Goal: Task Accomplishment & Management: Manage account settings

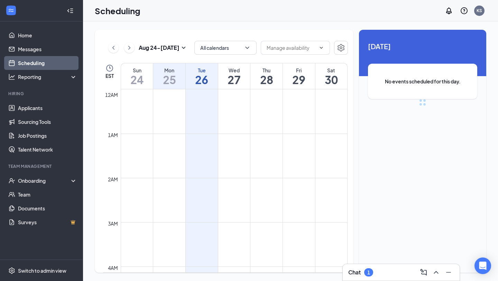
scroll to position [340, 0]
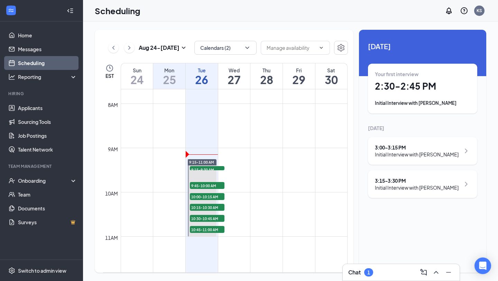
click at [201, 77] on h1 "26" at bounding box center [202, 80] width 32 height 12
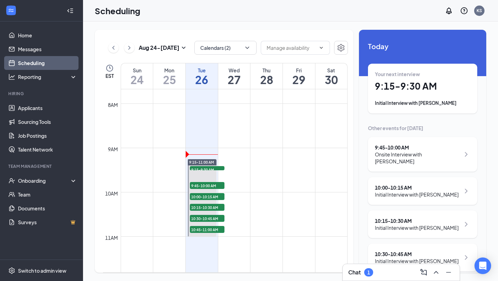
click at [430, 93] on div "Your next interview 9:15 - 9:30 AM Initial Interview with [PERSON_NAME]" at bounding box center [422, 89] width 95 height 36
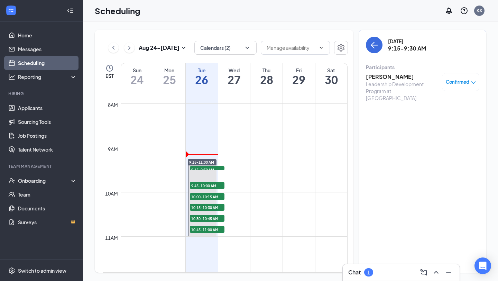
click at [384, 74] on h3 "[PERSON_NAME]" at bounding box center [402, 77] width 73 height 8
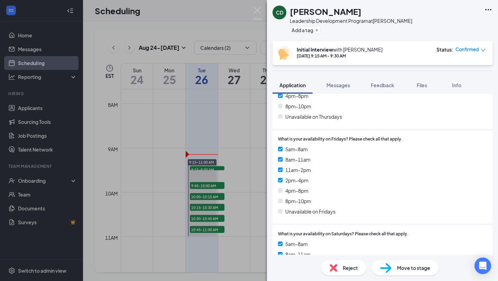
scroll to position [1460, 0]
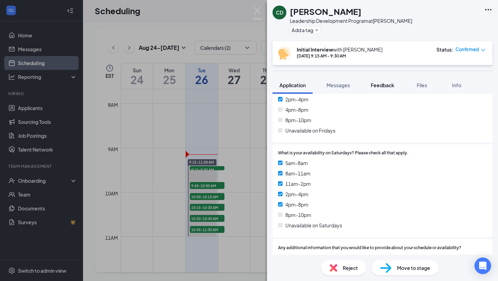
click at [382, 83] on span "Feedback" at bounding box center [383, 85] width 24 height 6
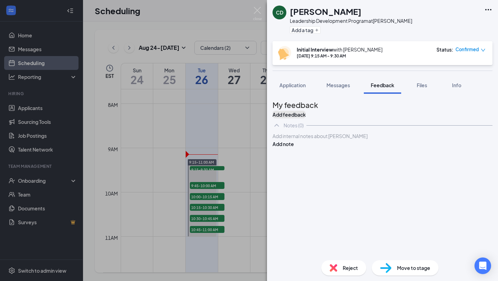
click at [306, 114] on button "Add feedback" at bounding box center [289, 115] width 33 height 8
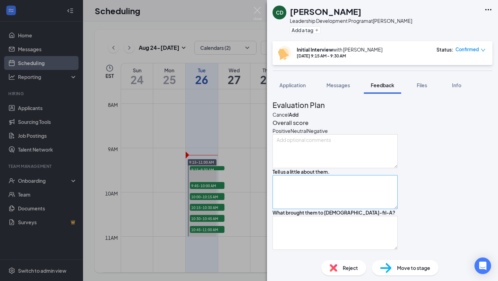
scroll to position [20, 0]
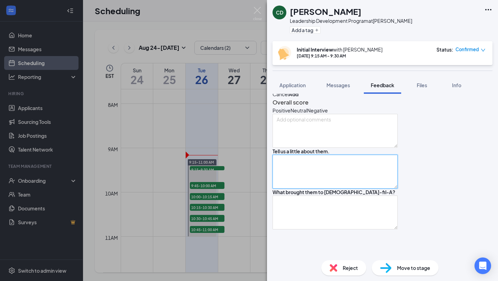
click at [312, 188] on textarea at bounding box center [335, 172] width 125 height 34
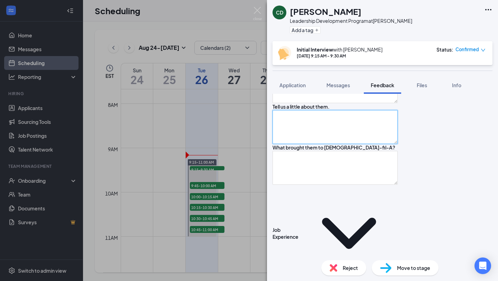
scroll to position [66, 0]
click at [344, 143] on textarea at bounding box center [335, 126] width 125 height 34
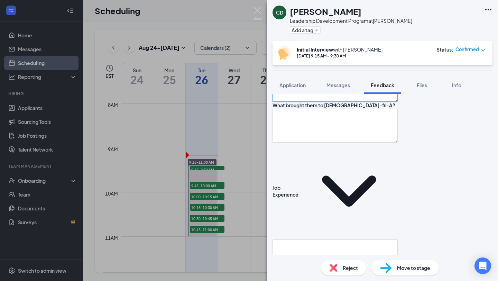
scroll to position [109, 0]
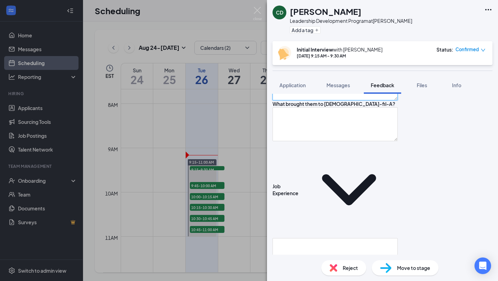
click at [384, 100] on textarea at bounding box center [335, 83] width 125 height 34
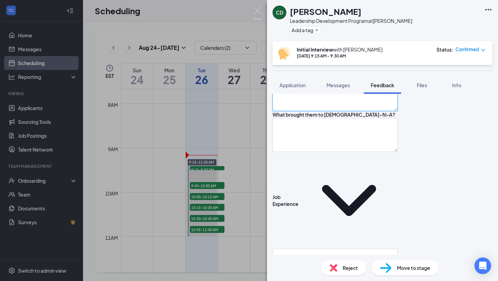
scroll to position [96, 0]
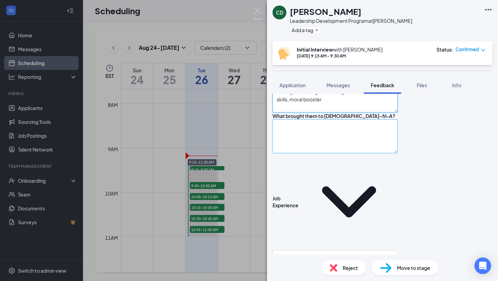
type textarea "upper management for majority of career, led or managed a lot, high knowledge o…"
click at [354, 153] on textarea at bounding box center [335, 136] width 125 height 34
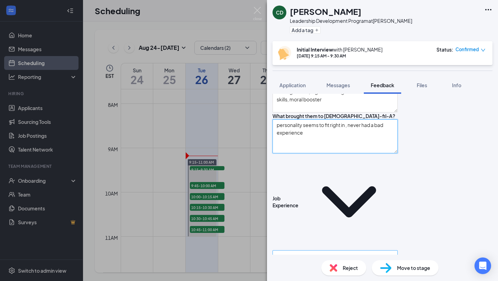
type textarea "personality seems to fit right in , never had a bad experience"
click at [333, 250] on textarea at bounding box center [335, 267] width 125 height 34
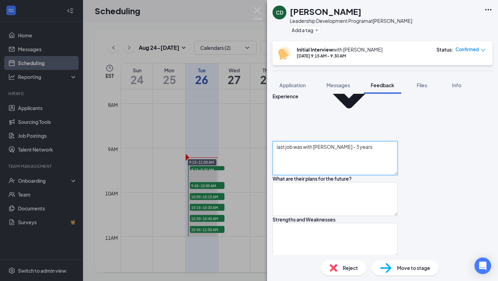
scroll to position [207, 0]
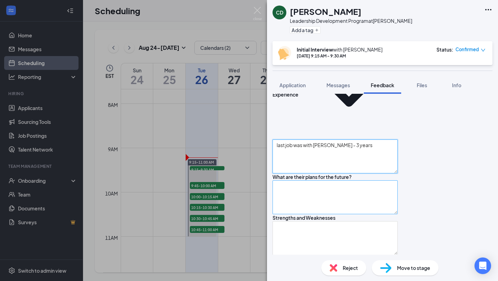
type textarea "last job was with [PERSON_NAME] - 3 years"
click at [351, 180] on textarea at bounding box center [335, 197] width 125 height 34
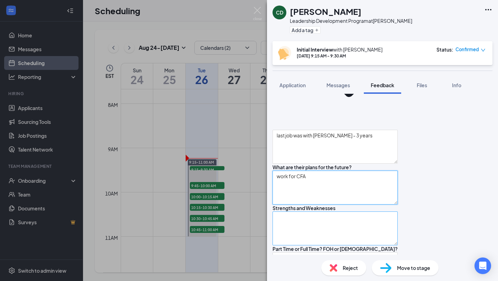
scroll to position [215, 0]
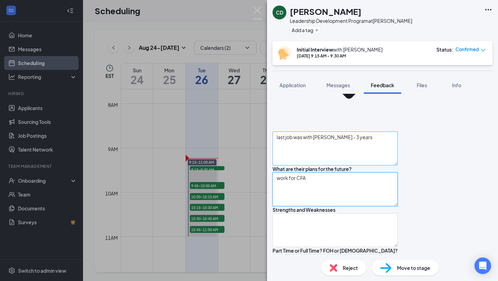
type textarea "work for CFA"
click at [364, 131] on textarea "last job was with [PERSON_NAME] - 3 years" at bounding box center [335, 148] width 125 height 34
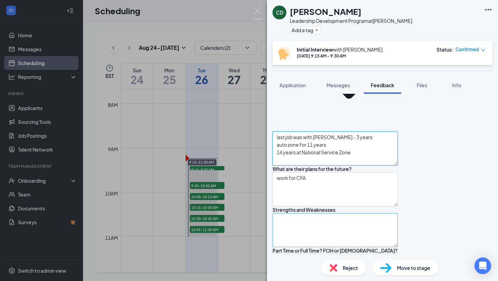
type textarea "last job was with [PERSON_NAME] - 3 years auto zone for 11 years 14 years at Na…"
click at [348, 218] on textarea at bounding box center [335, 230] width 125 height 34
click at [351, 213] on textarea "S: W:" at bounding box center [335, 230] width 125 height 34
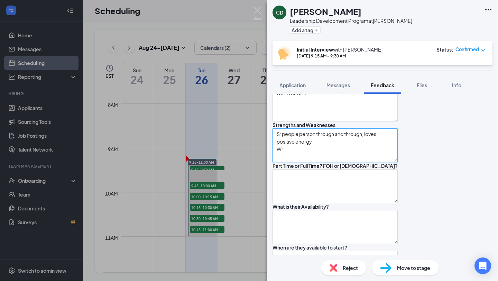
scroll to position [301, 0]
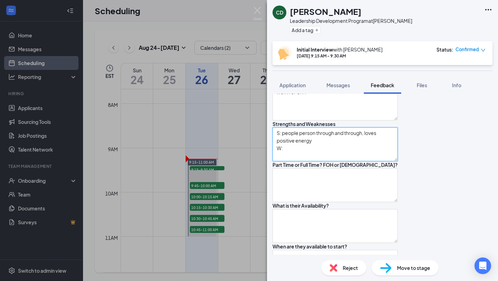
click at [306, 132] on textarea "S: people person through and through, loves positive energy W:" at bounding box center [335, 144] width 125 height 34
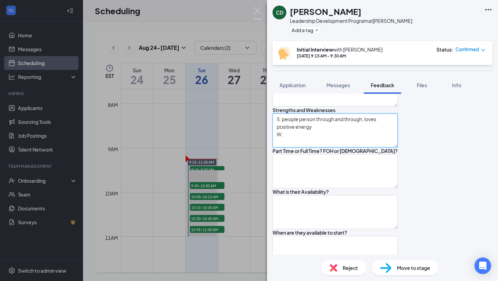
scroll to position [313, 0]
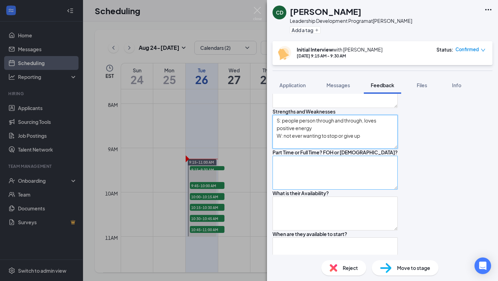
type textarea "S: people person through and through, loves positive energy W: not ever wanting…"
click at [380, 166] on textarea at bounding box center [335, 173] width 125 height 34
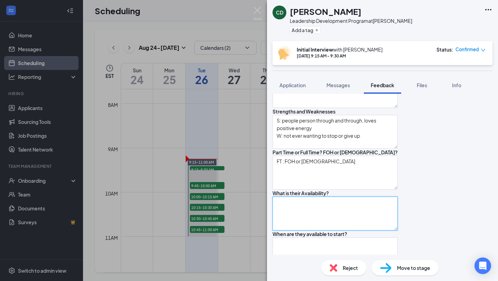
click at [340, 218] on textarea at bounding box center [335, 213] width 125 height 34
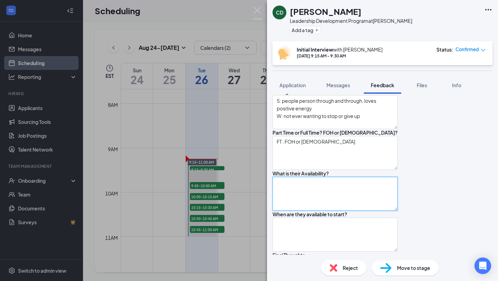
scroll to position [334, 0]
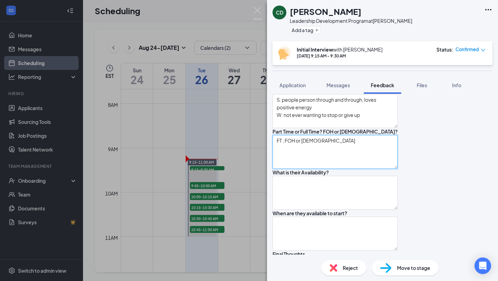
click at [339, 137] on textarea "FT ; FOH or [DEMOGRAPHIC_DATA]" at bounding box center [335, 152] width 125 height 34
type textarea "FT ; FOH or [DEMOGRAPHIC_DATA] (wants to learn everything)"
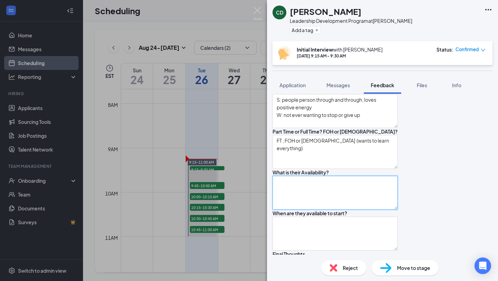
click at [313, 179] on textarea at bounding box center [335, 193] width 125 height 34
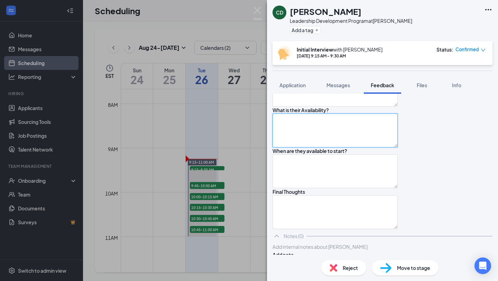
scroll to position [397, 0]
click at [313, 123] on textarea "M-F: S:" at bounding box center [335, 130] width 125 height 34
click at [292, 123] on textarea "M-F: open but prefers mornings S:" at bounding box center [335, 130] width 125 height 34
click at [292, 133] on textarea "M-S: open but prefers mornings S:" at bounding box center [335, 130] width 125 height 34
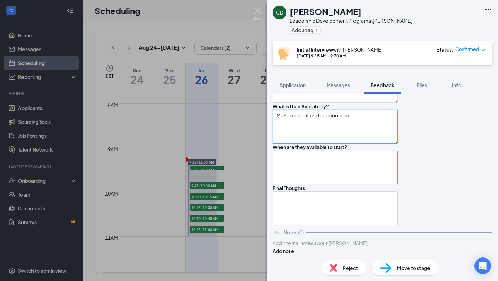
scroll to position [445, 0]
type textarea "M-S: open but prefers mornings"
click at [313, 150] on textarea at bounding box center [335, 167] width 125 height 34
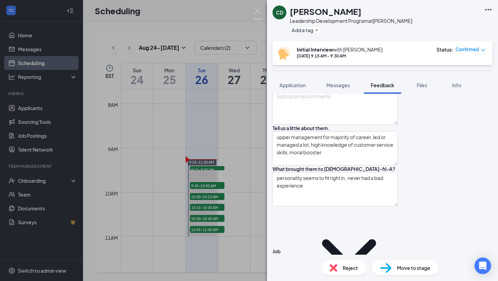
scroll to position [0, 0]
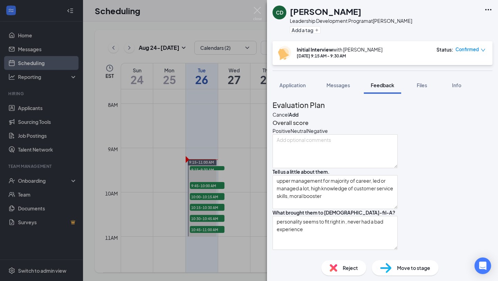
type textarea "Anytime"
click at [290, 134] on div "Positive" at bounding box center [282, 130] width 18 height 7
click at [298, 111] on button "Add" at bounding box center [294, 115] width 10 height 8
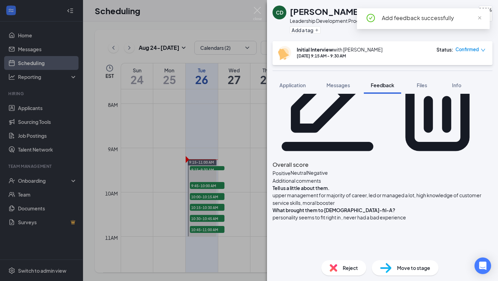
scroll to position [57, 0]
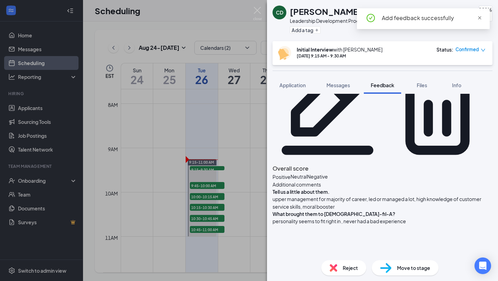
click at [480, 19] on span "close" at bounding box center [479, 18] width 5 height 5
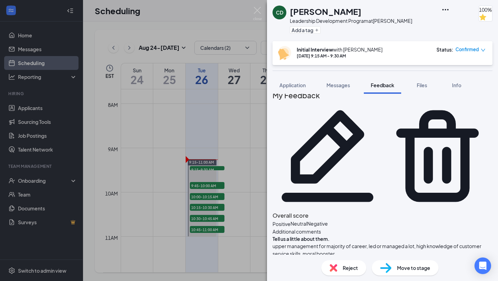
scroll to position [0, 0]
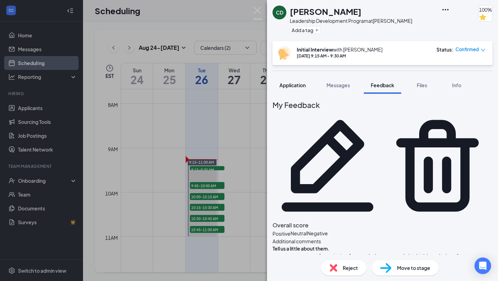
click at [302, 81] on button "Application" at bounding box center [293, 84] width 40 height 17
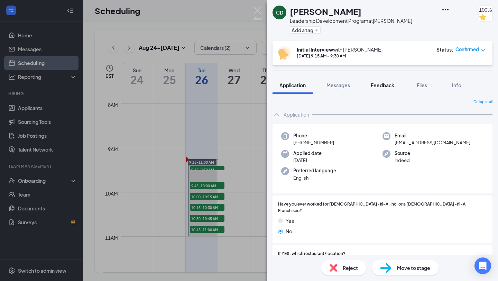
click at [380, 83] on span "Feedback" at bounding box center [383, 85] width 24 height 6
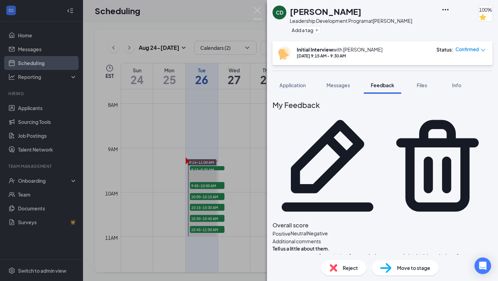
scroll to position [3, 0]
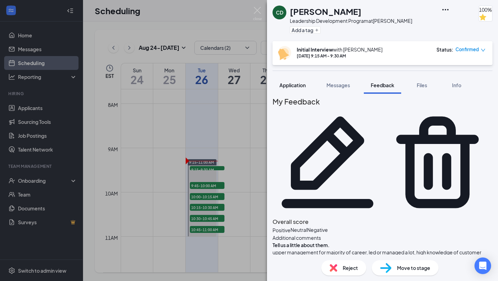
click at [284, 83] on span "Application" at bounding box center [292, 85] width 26 height 6
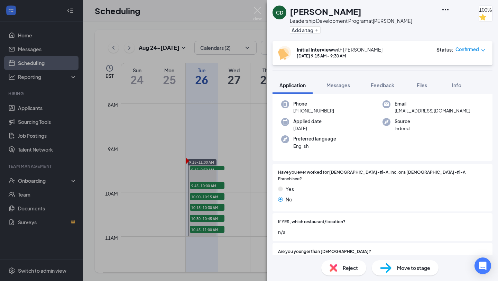
scroll to position [31, 0]
click at [384, 77] on button "Feedback" at bounding box center [382, 84] width 37 height 17
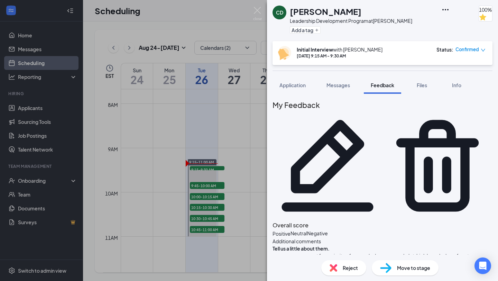
click at [373, 120] on icon "Pencil" at bounding box center [328, 166] width 92 height 92
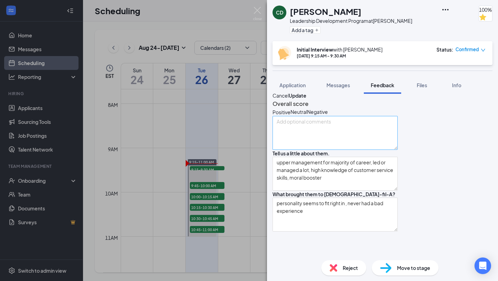
scroll to position [21, 0]
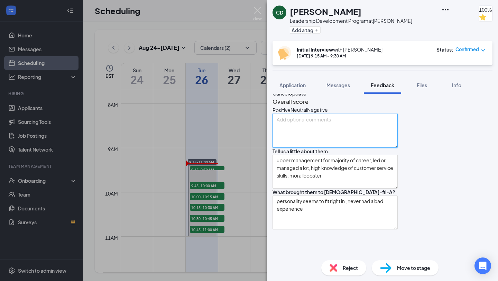
click at [398, 138] on textarea at bounding box center [335, 131] width 125 height 34
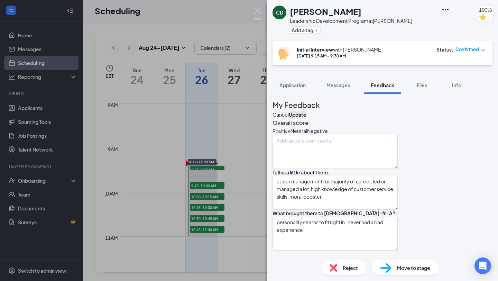
click at [306, 111] on button "Update" at bounding box center [298, 115] width 18 height 8
type textarea "last job was with [PERSON_NAME] - 3 years auto zone for 11 years 14 years at Na…"
type textarea "S: people person through and through, loves positive energy W: not ever wanting…"
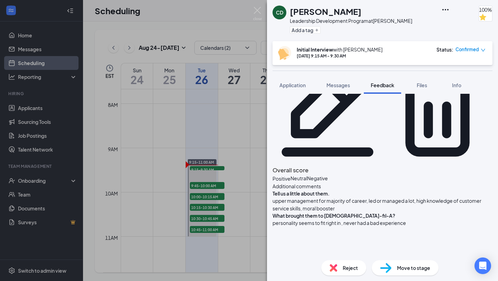
scroll to position [71, 0]
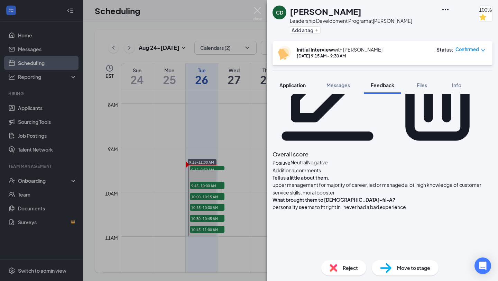
click at [293, 91] on button "Application" at bounding box center [293, 84] width 40 height 17
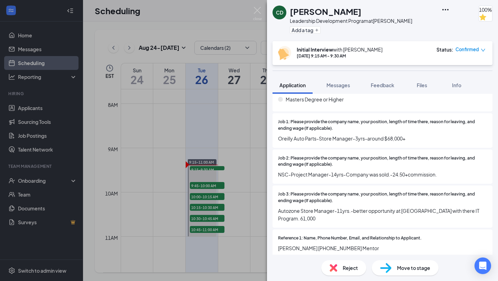
scroll to position [453, 0]
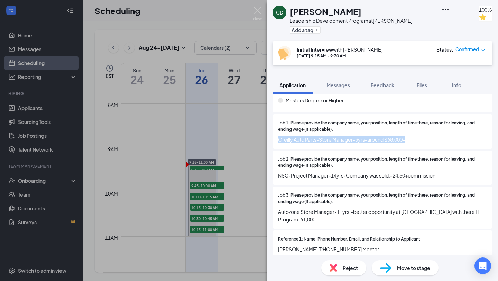
drag, startPoint x: 407, startPoint y: 131, endPoint x: 279, endPoint y: 130, distance: 128.3
click at [279, 136] on span "Oreilly Auto Parts-Store Manager-3yrs-around $68,000+" at bounding box center [382, 140] width 209 height 8
click at [353, 157] on span "Job 2: Please provide the company name, your position, length of time there, re…" at bounding box center [382, 162] width 209 height 13
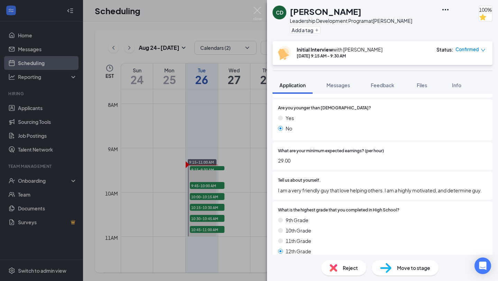
scroll to position [0, 0]
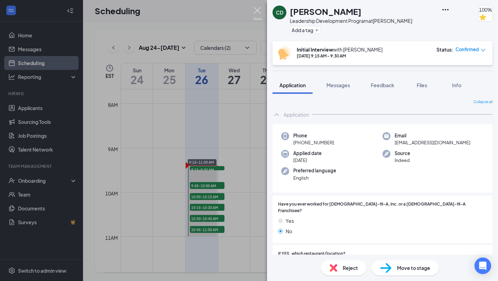
click at [258, 9] on img at bounding box center [257, 13] width 9 height 13
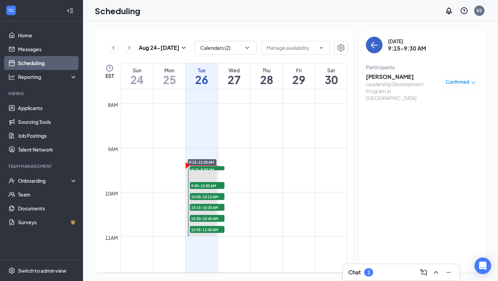
click at [373, 49] on icon "ArrowLeft" at bounding box center [374, 45] width 8 height 8
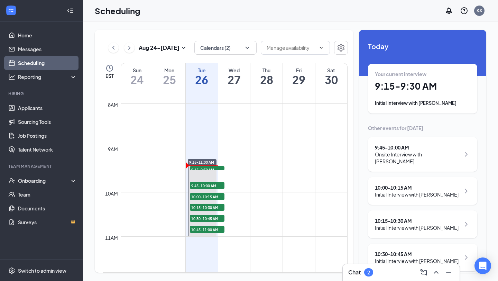
scroll to position [50, 0]
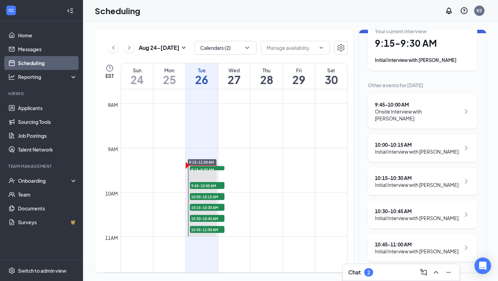
click at [385, 272] on div "Chat 2" at bounding box center [401, 272] width 106 height 11
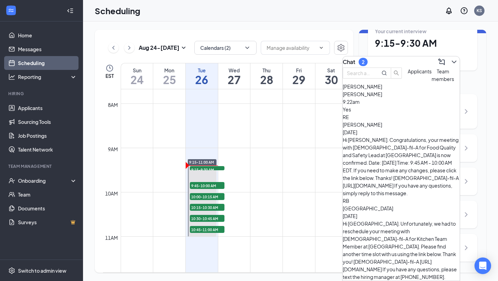
click at [413, 105] on div "[PERSON_NAME] 9:22am" at bounding box center [401, 97] width 117 height 15
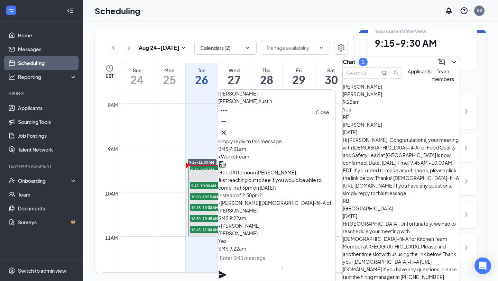
click at [228, 130] on icon "Cross" at bounding box center [224, 132] width 8 height 8
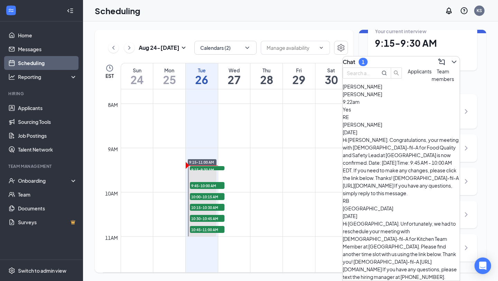
click at [455, 57] on div "Chat 1" at bounding box center [401, 61] width 117 height 11
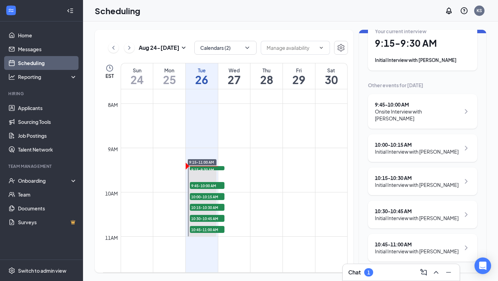
click at [442, 108] on div "Onsite Interview with [PERSON_NAME]" at bounding box center [417, 115] width 85 height 14
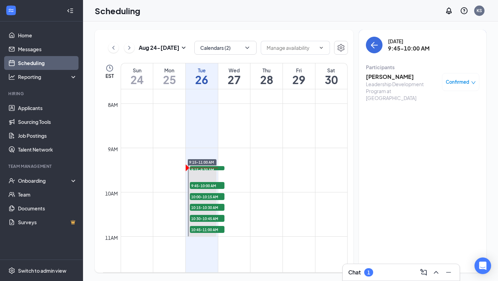
click at [381, 268] on div "Chat 1" at bounding box center [401, 272] width 106 height 11
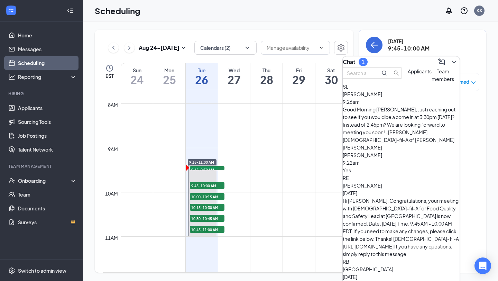
click at [432, 82] on span "Team members" at bounding box center [443, 75] width 22 height 14
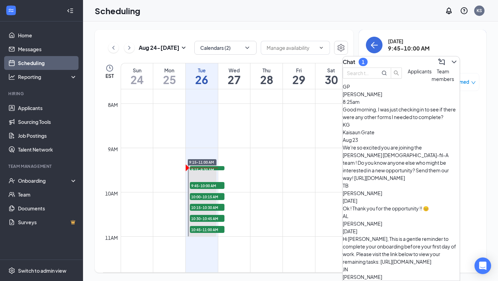
click at [418, 121] on div "Good morning, I was just checking in to see if there were any other forms I nee…" at bounding box center [401, 112] width 117 height 15
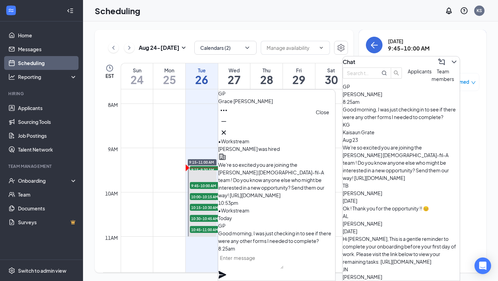
click at [229, 128] on button at bounding box center [223, 132] width 11 height 11
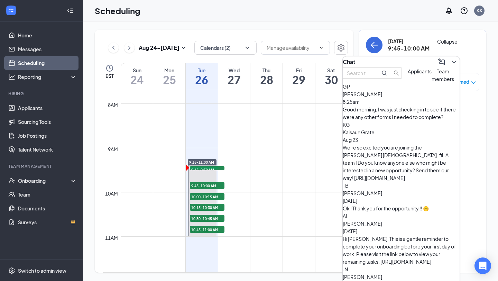
click at [452, 61] on icon "ChevronDown" at bounding box center [454, 62] width 4 height 3
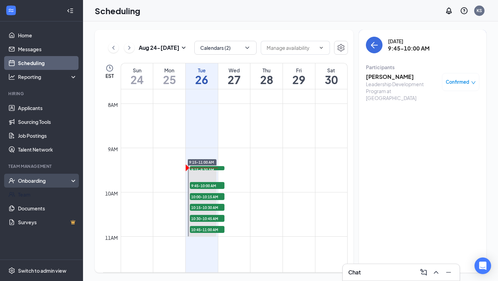
click at [42, 185] on div "Onboarding" at bounding box center [41, 181] width 83 height 14
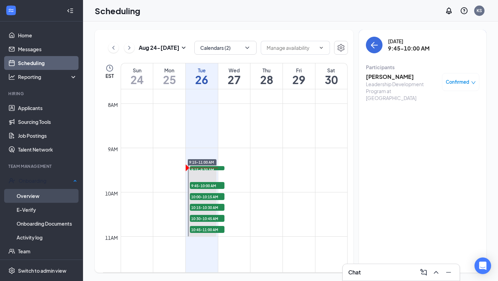
click at [43, 192] on link "Overview" at bounding box center [47, 196] width 61 height 14
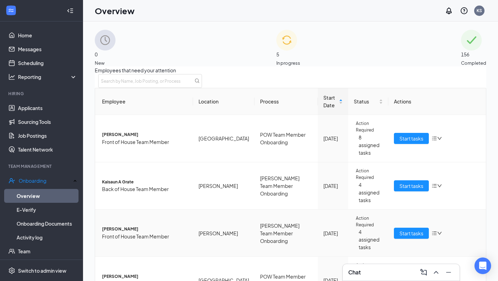
scroll to position [63, 0]
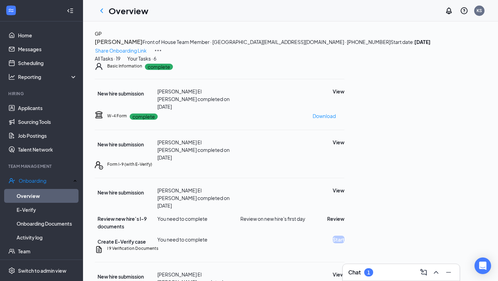
click at [377, 273] on div "Chat 1" at bounding box center [401, 272] width 106 height 11
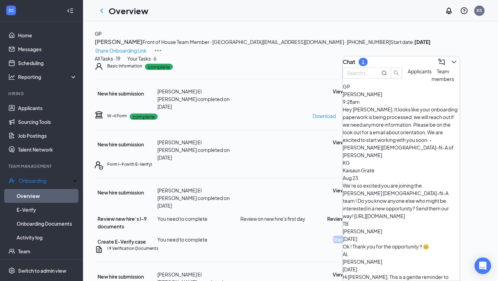
click at [387, 121] on div "Hey [PERSON_NAME], It looks like your onboarding paperwork is being processed, …" at bounding box center [401, 131] width 117 height 53
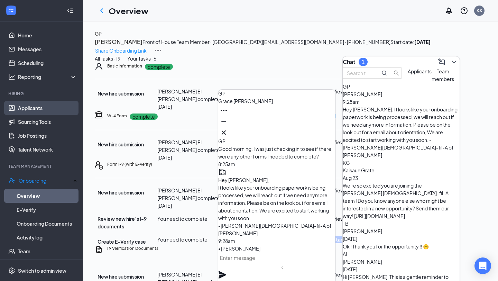
click at [34, 114] on link "Applicants" at bounding box center [47, 108] width 59 height 14
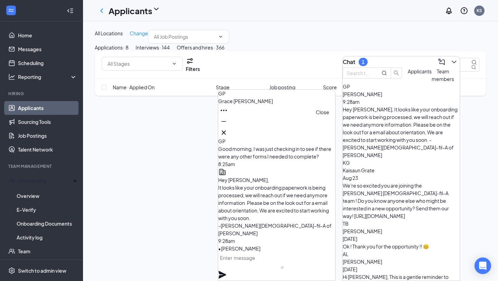
drag, startPoint x: 326, startPoint y: 130, endPoint x: 369, endPoint y: 102, distance: 51.3
click at [228, 130] on icon "Cross" at bounding box center [224, 132] width 8 height 8
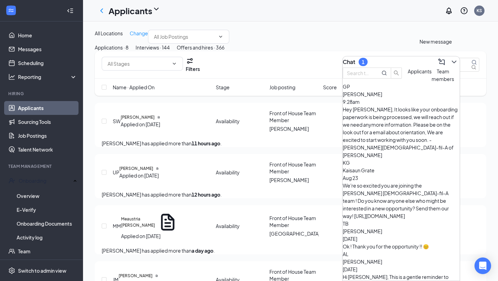
click at [450, 61] on icon "ChevronDown" at bounding box center [454, 62] width 8 height 8
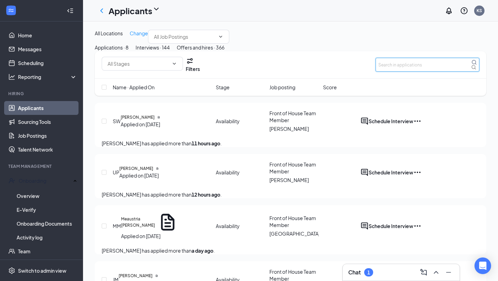
click at [447, 72] on input "text" at bounding box center [428, 65] width 104 height 14
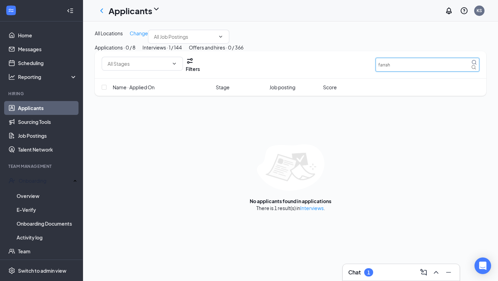
type input "farrah"
click at [182, 51] on button "Interviews · 1 / 144" at bounding box center [161, 48] width 39 height 8
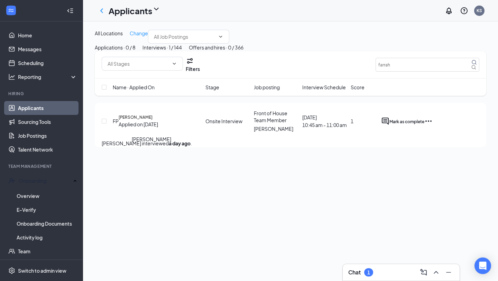
click at [144, 120] on h5 "[PERSON_NAME]" at bounding box center [136, 117] width 34 height 6
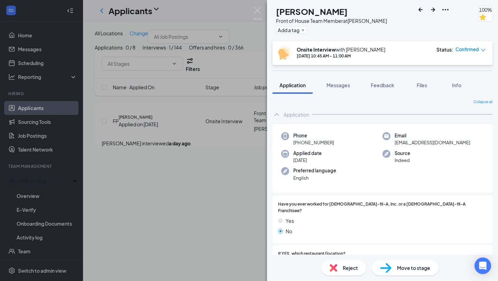
click at [390, 269] on img at bounding box center [385, 268] width 11 height 10
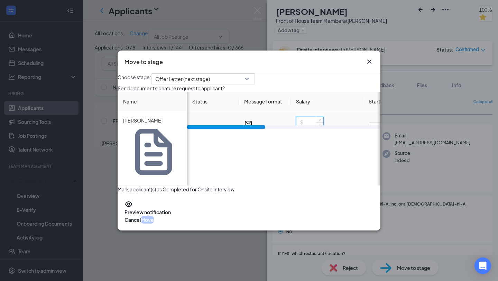
click at [320, 127] on input at bounding box center [309, 122] width 27 height 10
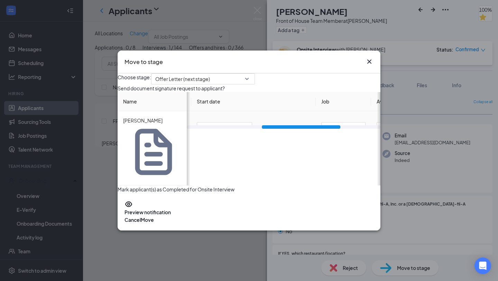
scroll to position [0, 176]
click at [226, 133] on span "Immediately" at bounding box center [211, 127] width 29 height 10
type input "13"
click at [221, 95] on span "X days later" at bounding box center [208, 91] width 26 height 8
click at [242, 127] on span "X days later" at bounding box center [220, 122] width 47 height 10
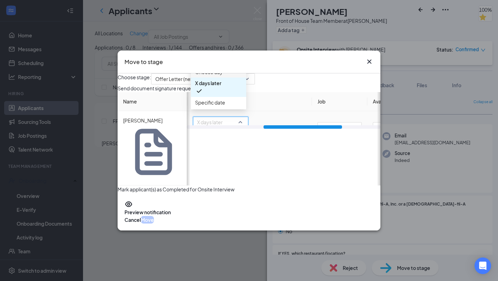
click at [216, 76] on span "Choose day" at bounding box center [209, 72] width 28 height 8
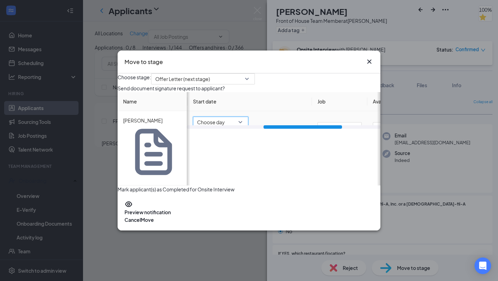
click at [212, 138] on span "[DATE]" at bounding box center [204, 133] width 15 height 10
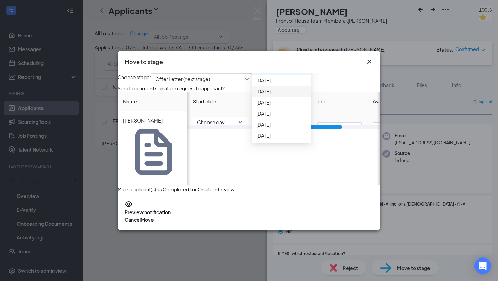
click at [271, 95] on span "[DATE]" at bounding box center [263, 91] width 15 height 8
click at [350, 133] on input "Multi Unit Test" at bounding box center [339, 127] width 44 height 11
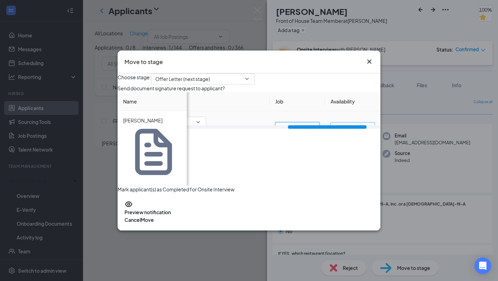
type input "FOH Team Member"
click at [352, 133] on input "[DATE]-[DATE] 8am-5pm" at bounding box center [353, 127] width 44 height 11
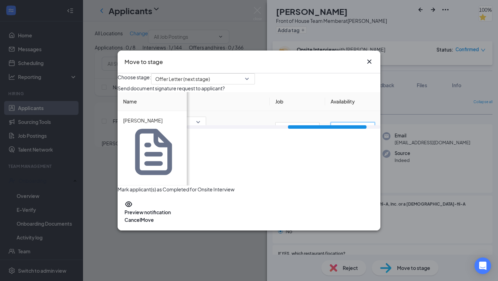
type input "S"
type input "As discussed in interview"
click at [154, 216] on button "Move" at bounding box center [147, 220] width 13 height 8
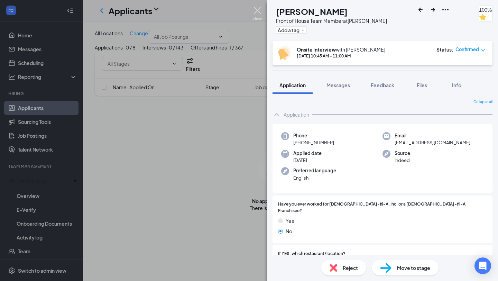
click at [256, 13] on img at bounding box center [257, 13] width 9 height 13
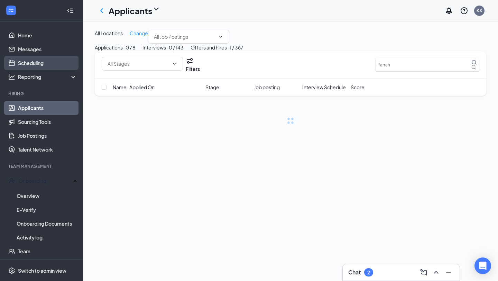
click at [34, 60] on link "Scheduling" at bounding box center [47, 63] width 59 height 14
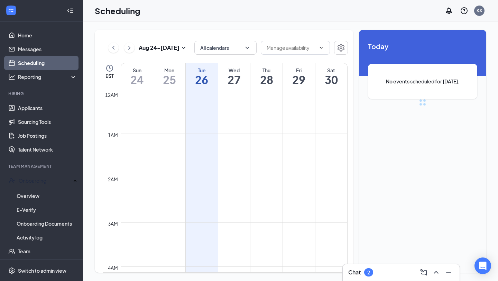
scroll to position [340, 0]
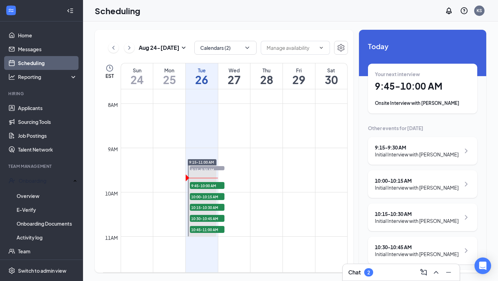
click at [417, 82] on h1 "9:45 - 10:00 AM" at bounding box center [422, 86] width 95 height 12
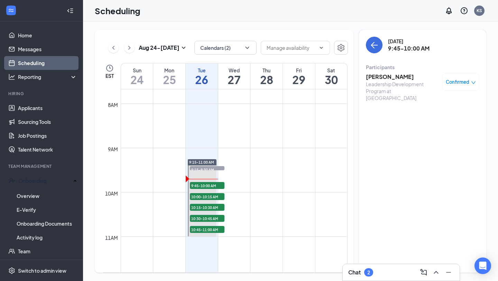
click at [403, 79] on h3 "[PERSON_NAME]" at bounding box center [402, 77] width 73 height 8
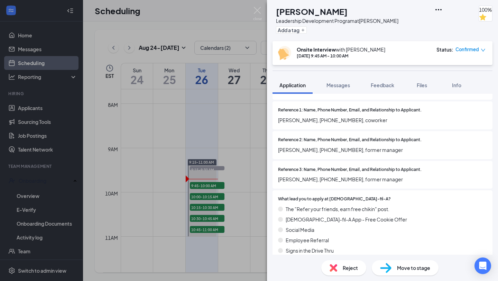
scroll to position [594, 0]
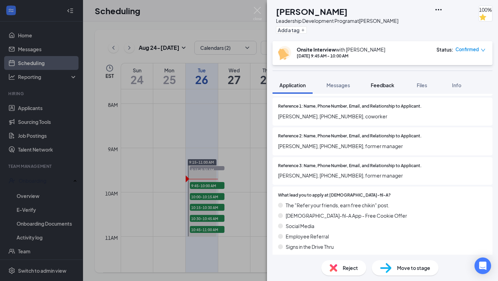
click at [376, 85] on span "Feedback" at bounding box center [383, 85] width 24 height 6
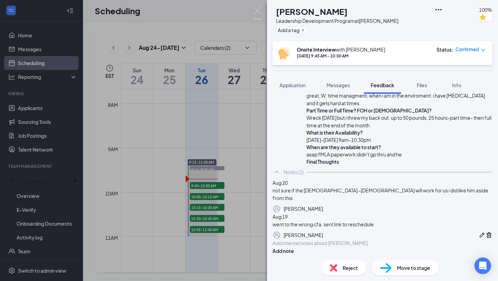
scroll to position [363, 0]
click at [257, 16] on img at bounding box center [257, 13] width 9 height 13
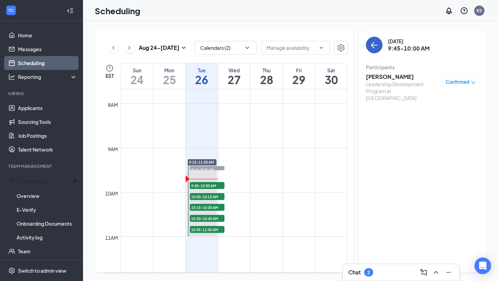
click at [379, 47] on button "back-button" at bounding box center [374, 45] width 17 height 17
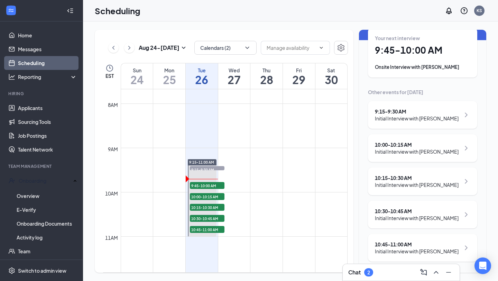
scroll to position [43, 0]
click at [401, 181] on div "Initial Interview with [PERSON_NAME]" at bounding box center [417, 184] width 84 height 7
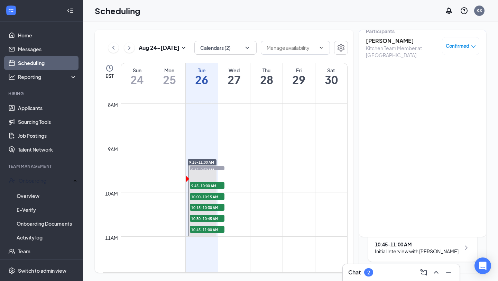
click at [384, 37] on h3 "[PERSON_NAME]" at bounding box center [402, 41] width 73 height 8
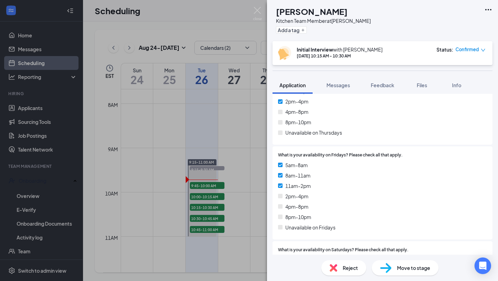
scroll to position [1490, 0]
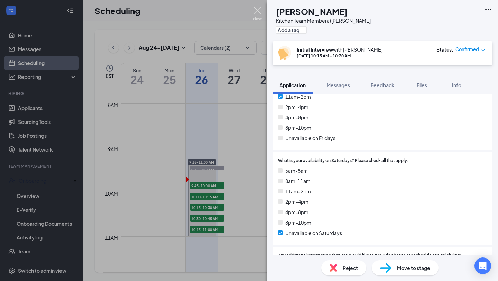
click at [257, 11] on img at bounding box center [257, 13] width 9 height 13
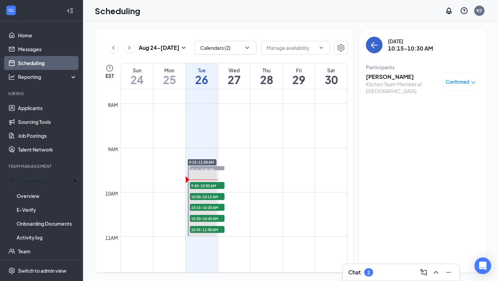
click at [370, 46] on icon "ArrowLeft" at bounding box center [374, 45] width 8 height 8
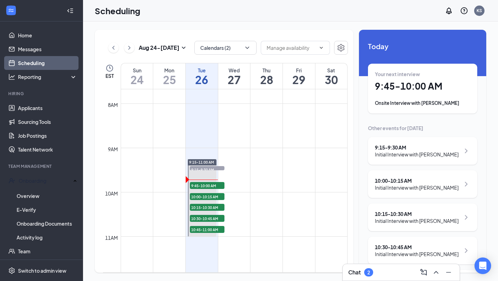
scroll to position [43, 0]
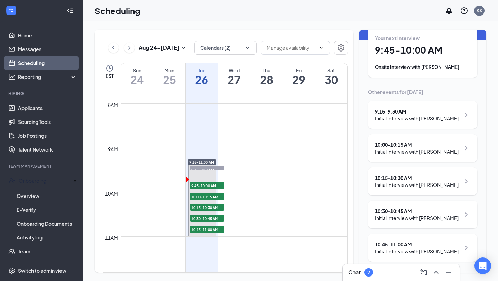
click at [419, 245] on div "10:45 - 11:00 AM" at bounding box center [417, 244] width 84 height 7
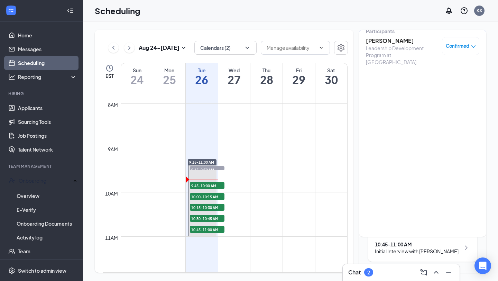
click at [385, 37] on h3 "[PERSON_NAME]" at bounding box center [402, 41] width 73 height 8
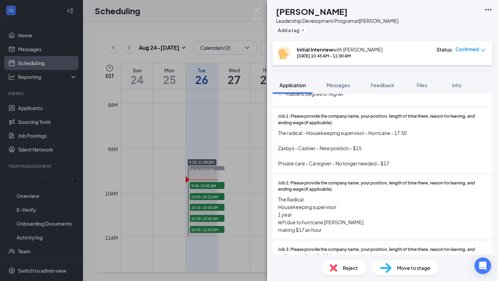
scroll to position [461, 0]
click at [261, 6] on div "HH [PERSON_NAME] Leadership Development Program at [PERSON_NAME] Add a tag Init…" at bounding box center [249, 140] width 498 height 281
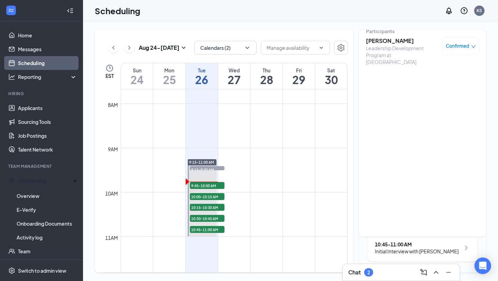
click at [251, 12] on div "Scheduling KS" at bounding box center [290, 10] width 415 height 21
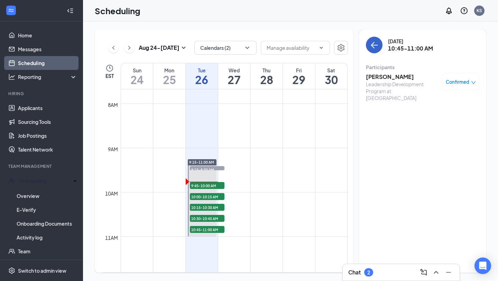
click at [372, 41] on icon "ArrowLeft" at bounding box center [374, 45] width 8 height 8
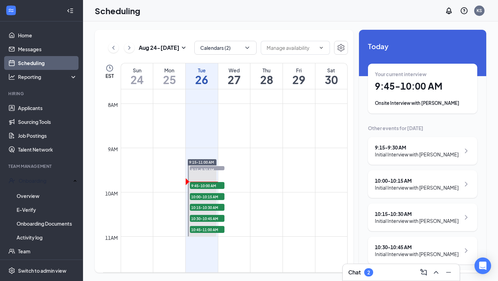
click at [441, 102] on div "Onsite Interview with [PERSON_NAME]" at bounding box center [422, 103] width 95 height 7
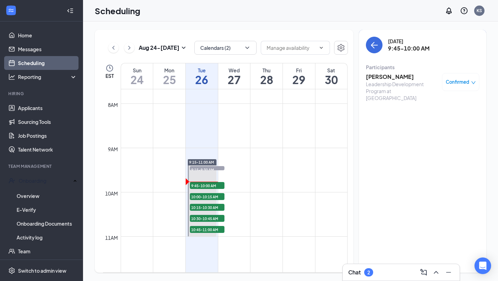
click at [379, 79] on h3 "[PERSON_NAME]" at bounding box center [402, 77] width 73 height 8
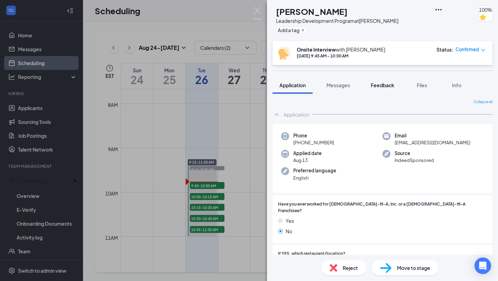
click at [378, 82] on span "Feedback" at bounding box center [383, 85] width 24 height 6
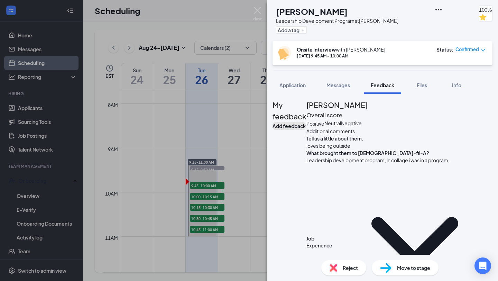
click at [306, 122] on button "Add feedback" at bounding box center [289, 126] width 33 height 8
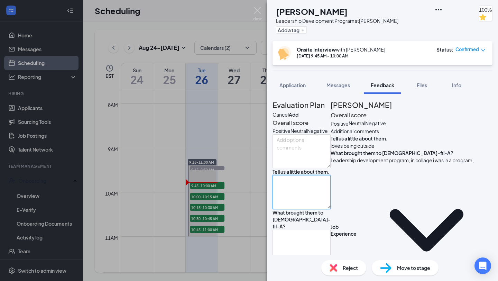
click at [331, 209] on textarea at bounding box center [302, 192] width 58 height 34
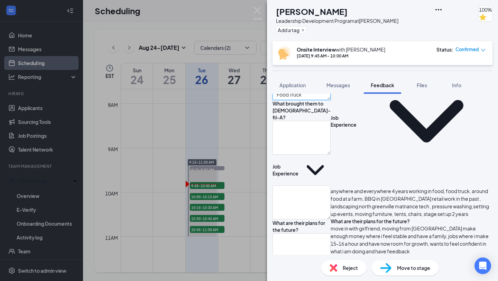
scroll to position [110, 0]
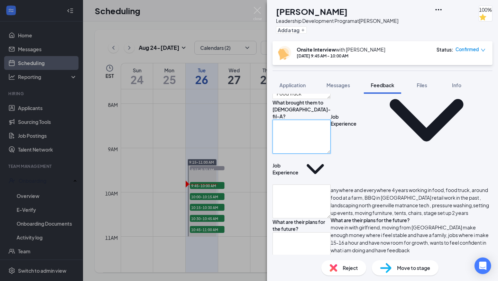
click at [331, 154] on textarea at bounding box center [302, 137] width 58 height 34
click at [331, 99] on textarea "loves being outdoors, has [MEDICAL_DATA] , loves working in a Food Truck enviro…" at bounding box center [302, 82] width 58 height 34
type textarea "loves being outdoors, has [MEDICAL_DATA] , loves working in a Food Truck enviro…"
click at [331, 154] on textarea at bounding box center [302, 137] width 58 height 34
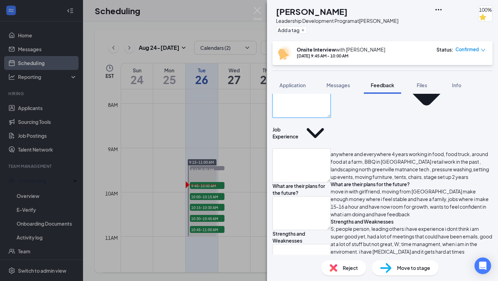
scroll to position [144, 0]
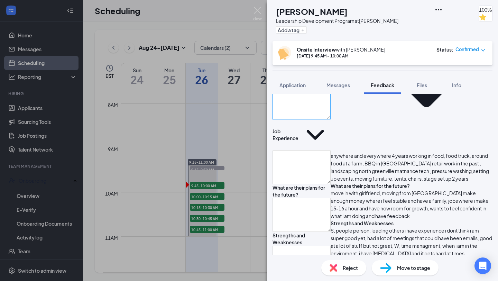
click at [331, 119] on textarea at bounding box center [302, 102] width 58 height 34
type textarea "w"
click at [323, 119] on textarea "loves" at bounding box center [302, 102] width 58 height 34
type textarea "loves the cfa"
click at [289, 184] on textarea at bounding box center [302, 167] width 58 height 34
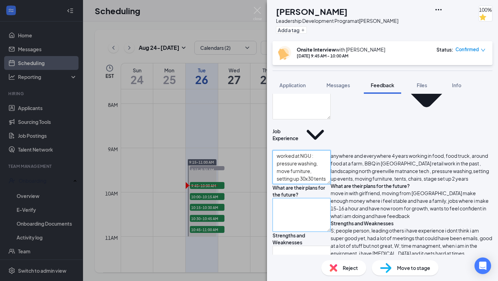
type textarea "worked at NGU : pressure washing, move furniture, setting up 30x30 tents"
click at [301, 230] on textarea at bounding box center [302, 215] width 58 height 34
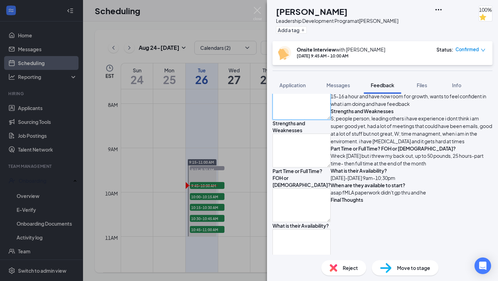
scroll to position [256, 0]
type textarea "if he could make a career out of cfa, he would love to; wants to get married an…"
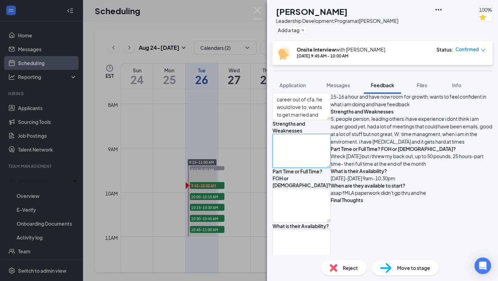
click at [331, 160] on textarea at bounding box center [302, 151] width 58 height 34
click at [331, 162] on textarea "S: W:" at bounding box center [302, 151] width 58 height 34
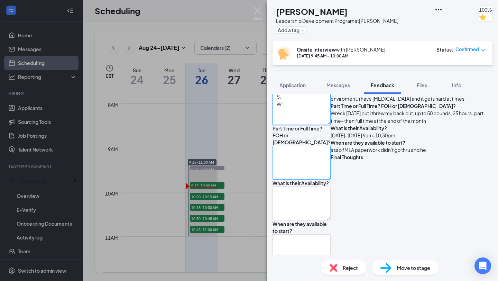
scroll to position [302, 0]
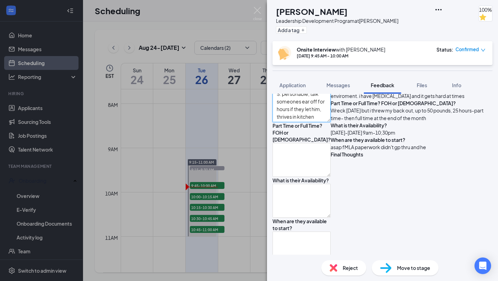
click at [294, 122] on textarea "S: personable, talk someones ear off for hours if they let him, thrives in kitc…" at bounding box center [302, 105] width 58 height 34
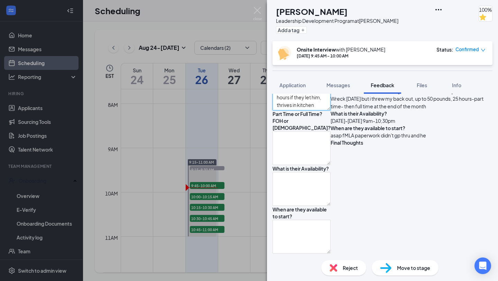
scroll to position [316, 0]
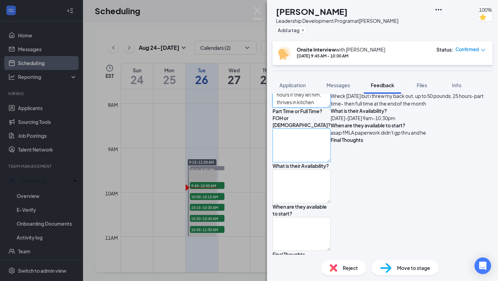
type textarea "S: personable, talk someones ear off for hours if they let him, thrives in kitc…"
click at [331, 151] on textarea at bounding box center [302, 145] width 58 height 34
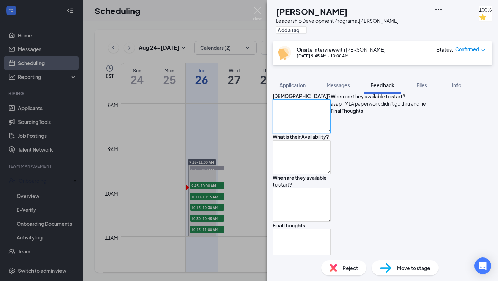
scroll to position [345, 0]
click at [312, 133] on textarea at bounding box center [302, 116] width 58 height 34
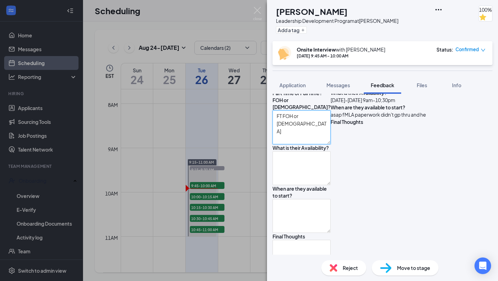
scroll to position [334, 0]
click at [331, 145] on textarea "FT FOH or [DEMOGRAPHIC_DATA] fast paced environment:" at bounding box center [302, 128] width 58 height 34
click at [284, 145] on textarea "FT FOH or [DEMOGRAPHIC_DATA] fast paced environment: works well and it helps me…" at bounding box center [302, 128] width 58 height 34
click at [314, 145] on textarea "FT FOH or [DEMOGRAPHIC_DATA] *fast paced environment: works well and it helps m…" at bounding box center [302, 128] width 58 height 34
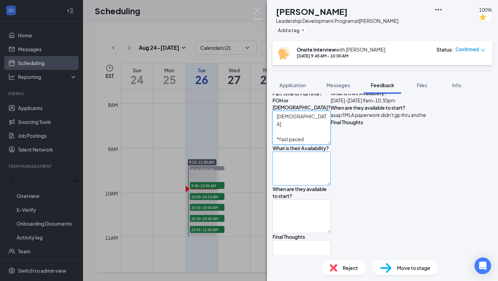
type textarea "FT FOH or [DEMOGRAPHIC_DATA] *fast paced environment: works well and it helps m…"
click at [325, 185] on textarea at bounding box center [302, 168] width 58 height 34
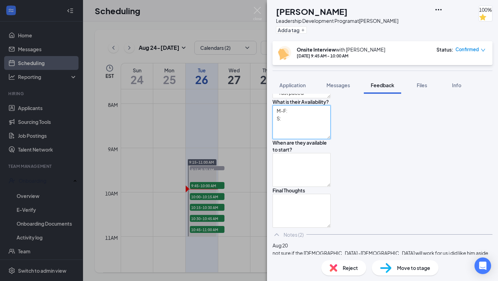
scroll to position [382, 0]
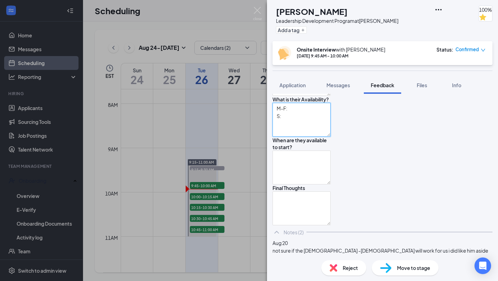
click at [312, 133] on textarea "M-F: S:" at bounding box center [302, 120] width 58 height 34
click at [293, 137] on textarea "M-F: S:" at bounding box center [302, 120] width 58 height 34
click at [290, 137] on textarea "M-S: S:" at bounding box center [302, 120] width 58 height 34
type textarea "M-S: anytime ; prefers mornings"
click at [307, 184] on textarea at bounding box center [302, 167] width 58 height 34
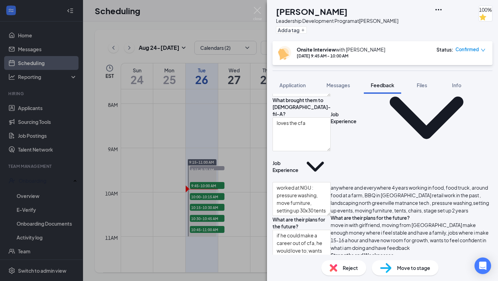
scroll to position [34, 0]
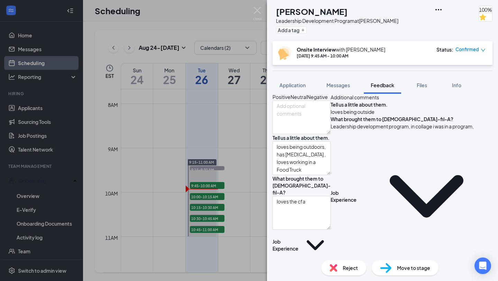
type textarea "anytime once medical leave is over"
click at [290, 100] on div "Positive" at bounding box center [282, 96] width 18 height 7
click at [331, 128] on textarea at bounding box center [302, 118] width 58 height 34
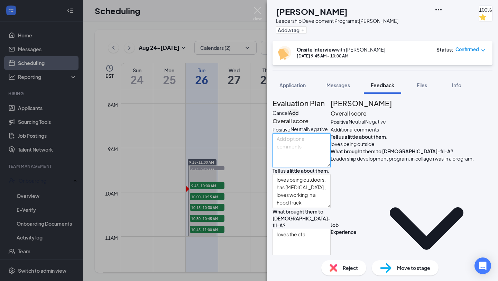
scroll to position [0, 0]
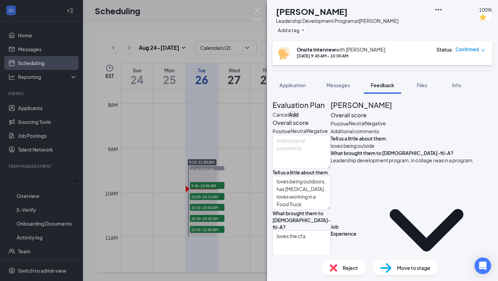
click at [298, 111] on button "Add" at bounding box center [294, 115] width 10 height 8
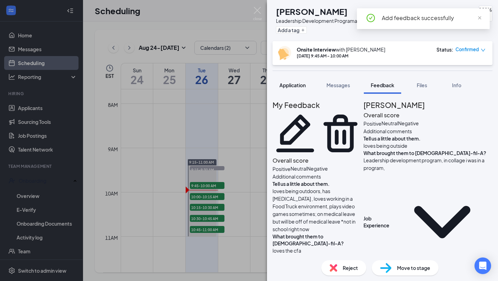
click at [306, 86] on span "Application" at bounding box center [292, 85] width 26 height 6
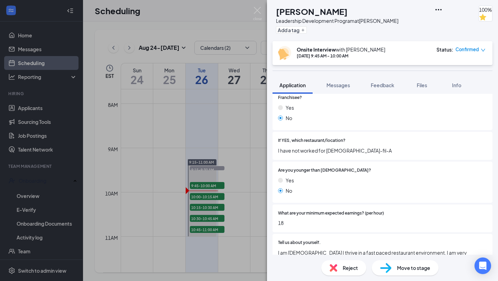
scroll to position [116, 0]
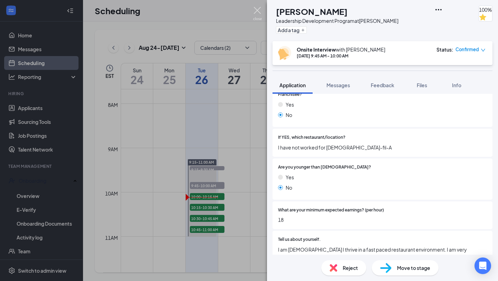
click at [257, 10] on img at bounding box center [257, 13] width 9 height 13
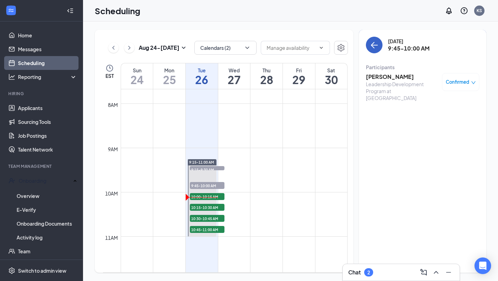
click at [372, 47] on icon "ArrowLeft" at bounding box center [374, 45] width 8 height 8
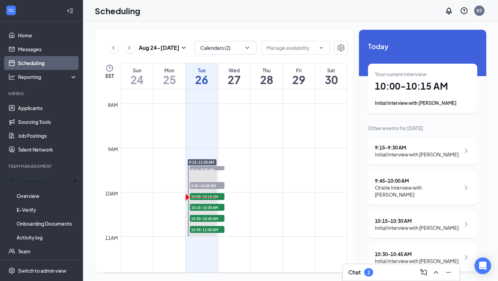
click at [396, 101] on div "Initial Interview with [PERSON_NAME]" at bounding box center [422, 103] width 95 height 7
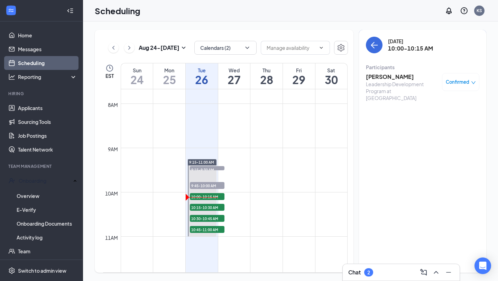
click at [393, 83] on div "Leadership Development Program at [GEOGRAPHIC_DATA]" at bounding box center [402, 91] width 73 height 21
click at [392, 78] on h3 "[PERSON_NAME]" at bounding box center [402, 77] width 73 height 8
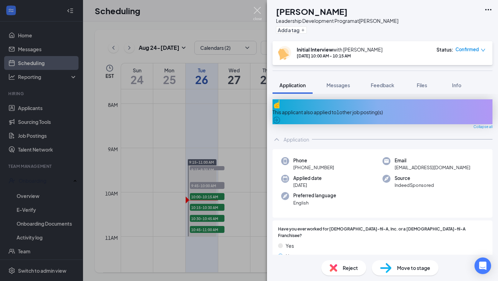
click at [257, 9] on img at bounding box center [257, 13] width 9 height 13
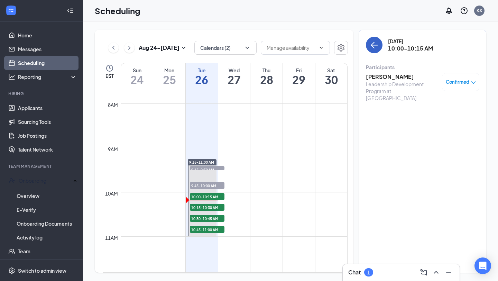
click at [376, 43] on icon "ArrowLeft" at bounding box center [374, 45] width 8 height 8
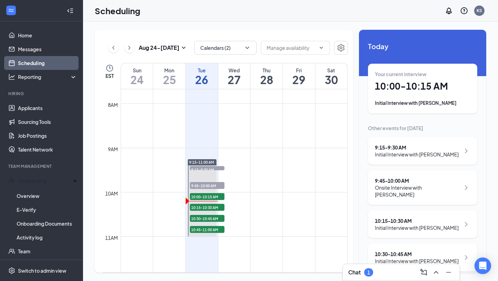
scroll to position [50, 0]
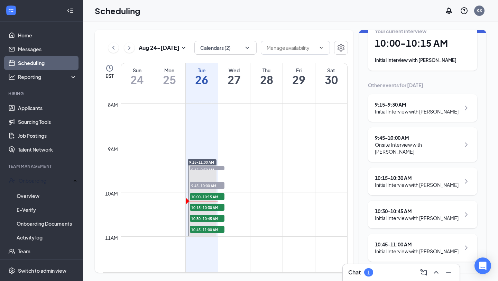
click at [408, 190] on div "10:15 - 10:30 AM Initial Interview with [PERSON_NAME]" at bounding box center [422, 181] width 109 height 28
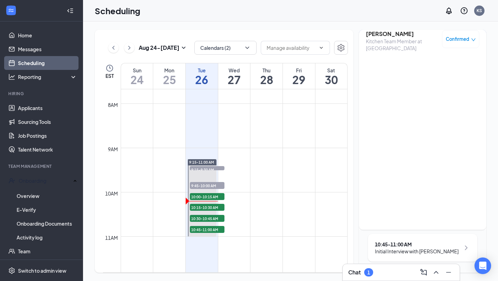
click at [408, 181] on div "[DATE] 10:15-10:30 AM Participants [PERSON_NAME] Kitchen Team Member at [PERSON…" at bounding box center [422, 108] width 127 height 243
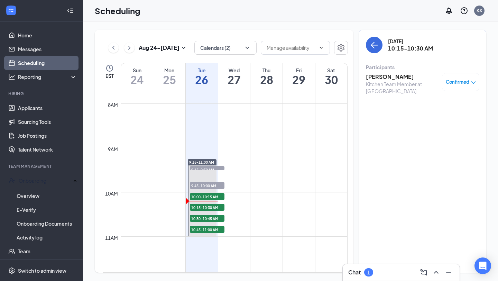
click at [389, 76] on h3 "[PERSON_NAME]" at bounding box center [402, 77] width 73 height 8
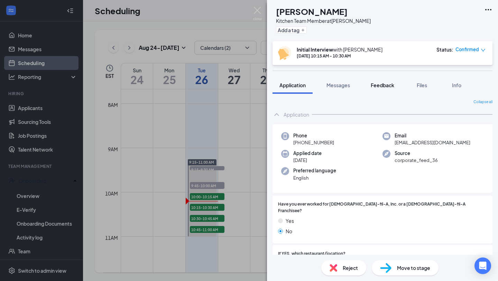
click at [370, 83] on button "Feedback" at bounding box center [382, 84] width 37 height 17
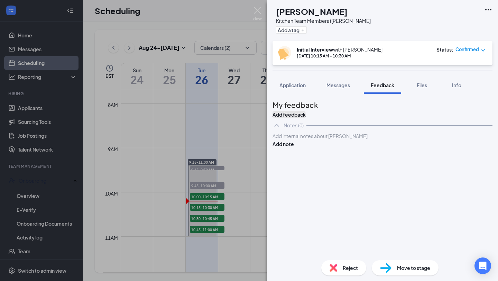
click at [306, 113] on button "Add feedback" at bounding box center [289, 115] width 33 height 8
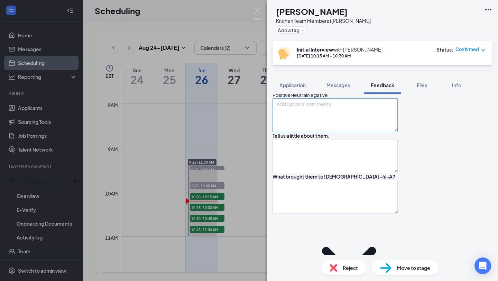
scroll to position [37, 0]
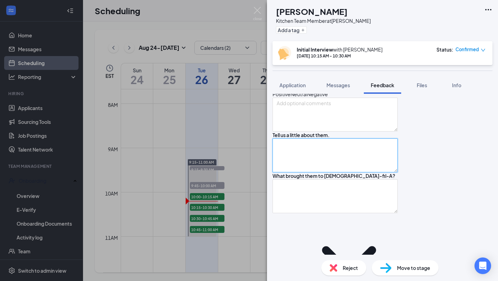
click at [333, 172] on textarea at bounding box center [335, 155] width 125 height 34
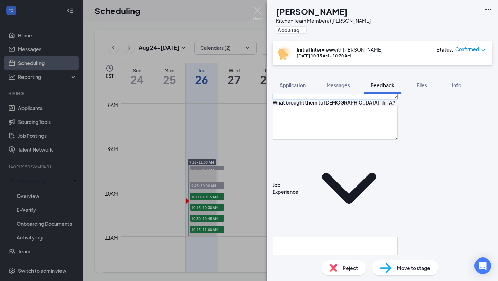
scroll to position [103, 0]
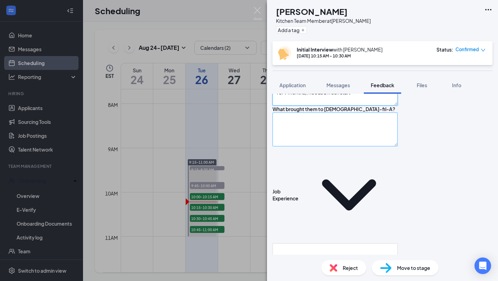
type textarea "[DEMOGRAPHIC_DATA], graduated HS already, moved here from [GEOGRAPHIC_DATA] (li…"
click at [353, 146] on textarea at bounding box center [335, 129] width 125 height 34
click at [336, 146] on textarea "wants someplace to obe longterm; want" at bounding box center [335, 129] width 125 height 34
click at [389, 146] on textarea "wants someplace to be longterm; want" at bounding box center [335, 129] width 125 height 34
type textarea "wants someplace to be longterm"
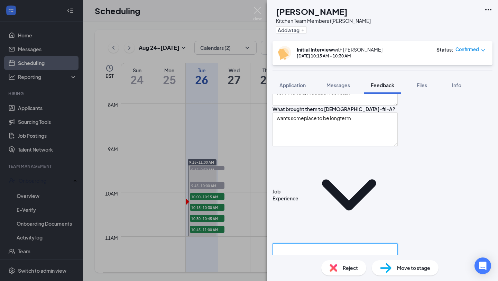
click at [332, 243] on textarea at bounding box center [335, 260] width 125 height 34
type textarea "D"
click at [284, 243] on textarea "ServSafe Certified : works at Crumbl currently but pay isn't enough" at bounding box center [335, 260] width 125 height 34
click at [284, 243] on textarea "*ServSafe Certified : works at Crumbl currently but pay isn't enough" at bounding box center [335, 260] width 125 height 34
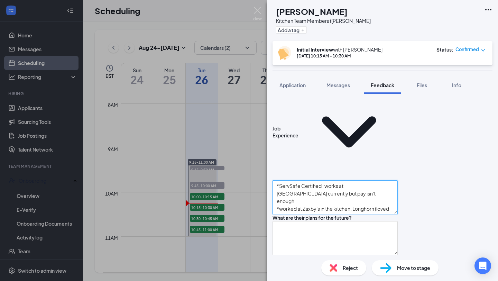
scroll to position [171, 0]
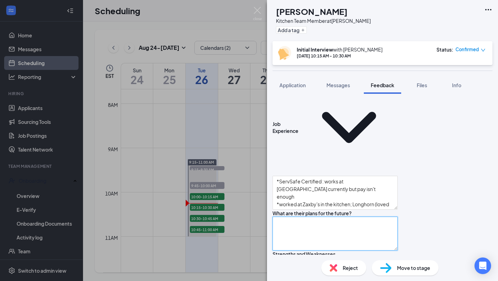
click at [376, 216] on textarea at bounding box center [335, 233] width 125 height 34
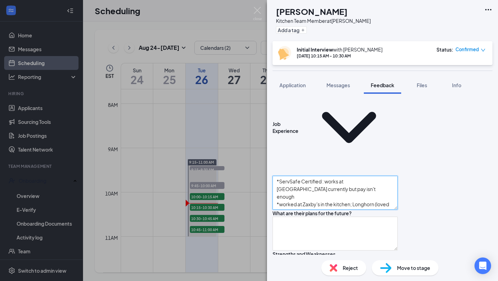
click at [398, 176] on textarea "*ServSafe Certified : works at [GEOGRAPHIC_DATA] currently but pay isn't enough…" at bounding box center [335, 193] width 125 height 34
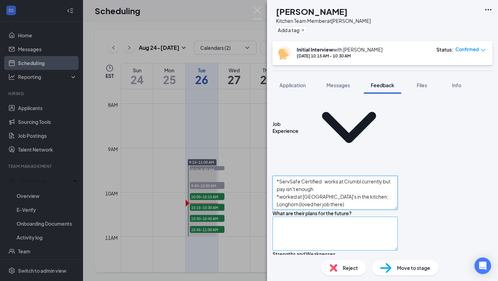
type textarea "*ServSafe Certified : works at Crumbl currently but pay isn't enough *worked at…"
click at [398, 216] on textarea at bounding box center [335, 233] width 125 height 34
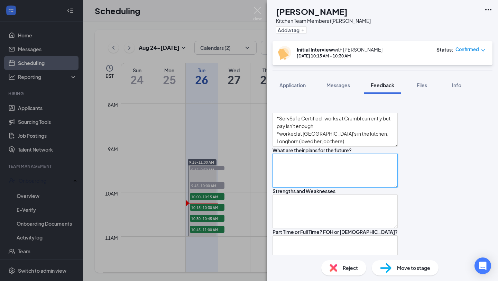
scroll to position [236, 0]
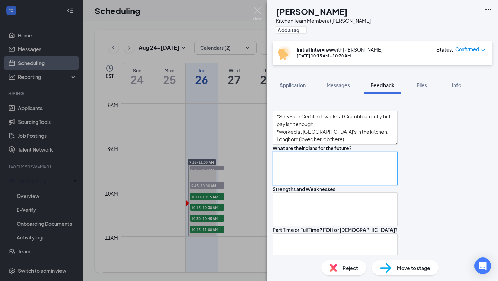
click at [355, 151] on textarea at bounding box center [335, 168] width 125 height 34
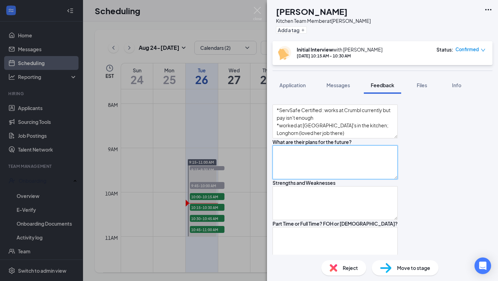
scroll to position [244, 0]
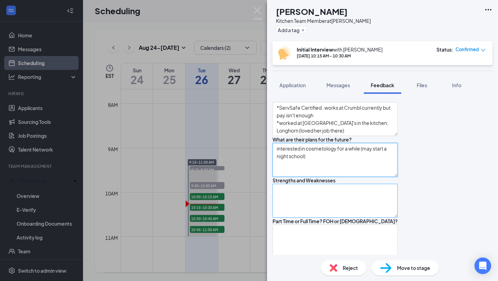
type textarea "interested in cosmetology for a while (may start a night school)"
click at [299, 184] on textarea at bounding box center [335, 201] width 125 height 34
type textarea "S: W:"
click at [398, 143] on textarea "interested in cosmetology for a while (may start a night school)" at bounding box center [335, 160] width 125 height 34
type textarea "interested in cosmetology for a while (may start a night school); in general, l…"
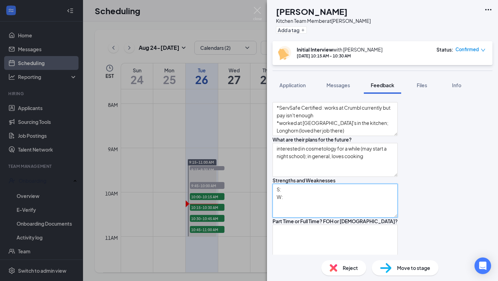
click at [379, 184] on textarea "S: W:" at bounding box center [335, 201] width 125 height 34
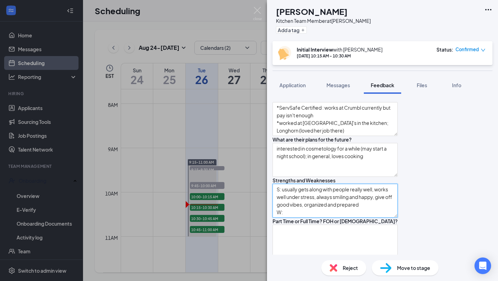
click at [343, 190] on textarea "S: usually gets along with people really well, works well under stress, always …" at bounding box center [335, 201] width 125 height 34
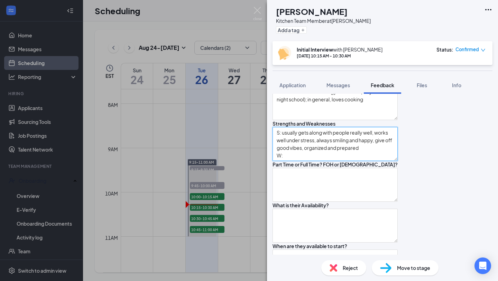
scroll to position [305, 0]
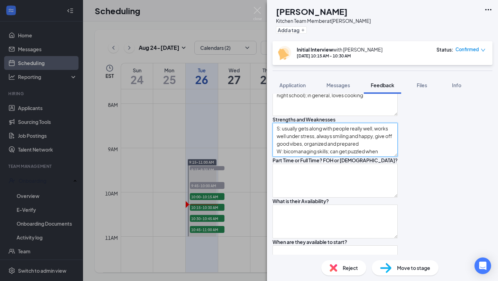
click at [294, 128] on textarea "S: usually gets along with people really well, works well under stress, always …" at bounding box center [335, 140] width 125 height 34
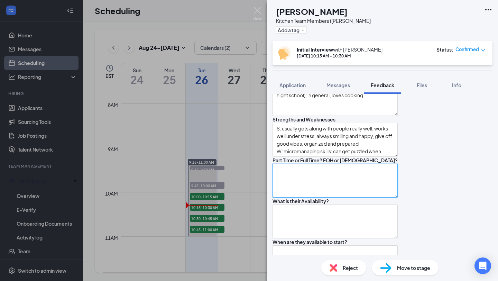
click at [316, 164] on textarea at bounding box center [335, 181] width 125 height 34
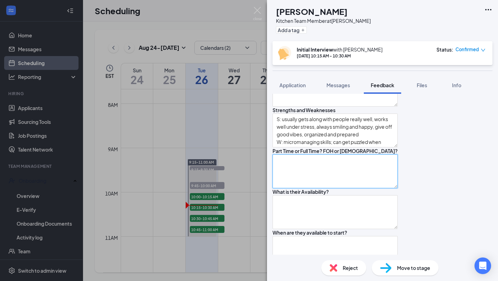
scroll to position [312, 0]
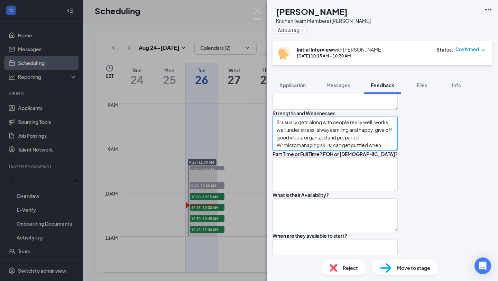
click at [398, 126] on textarea "S: usually gets along with people really well, works well under stress, always …" at bounding box center [335, 134] width 125 height 34
type textarea "S: usually gets along with people really well, works well under stress, always …"
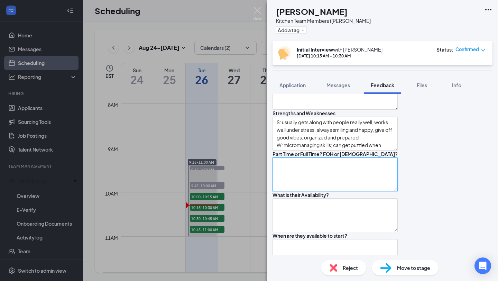
click at [398, 157] on textarea at bounding box center [335, 174] width 125 height 34
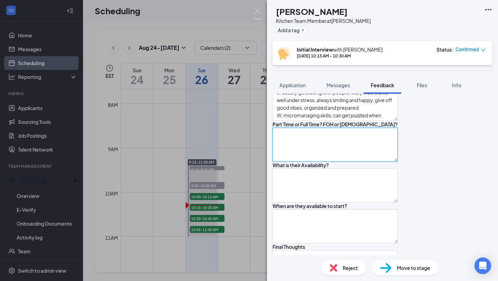
scroll to position [347, 0]
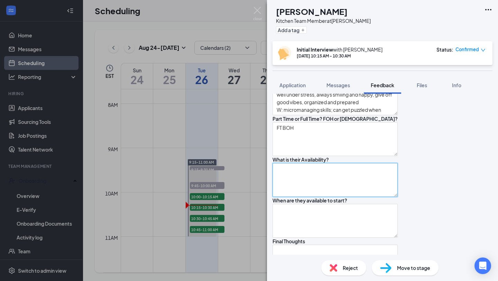
click at [397, 196] on textarea at bounding box center [335, 180] width 125 height 34
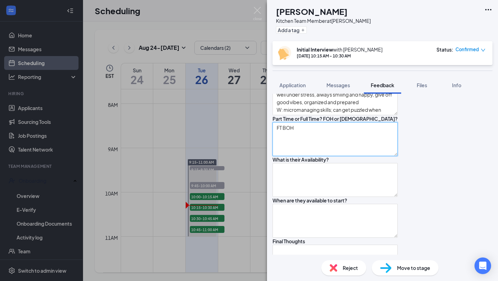
click at [360, 122] on textarea "FT BOH" at bounding box center [335, 139] width 125 height 34
type textarea "FT BOH (35-40 hours)"
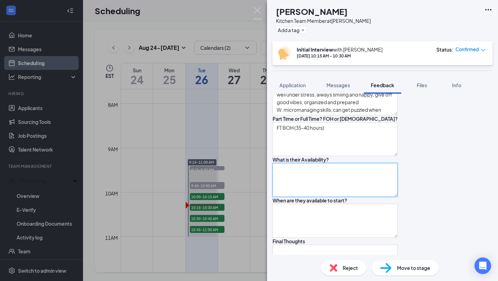
click at [366, 175] on textarea at bounding box center [335, 180] width 125 height 34
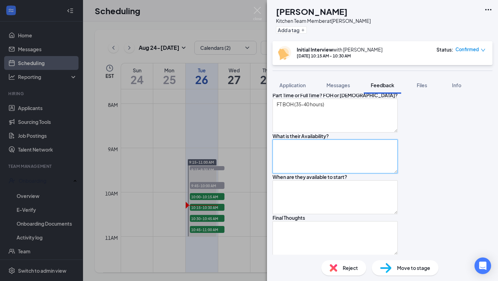
scroll to position [374, 0]
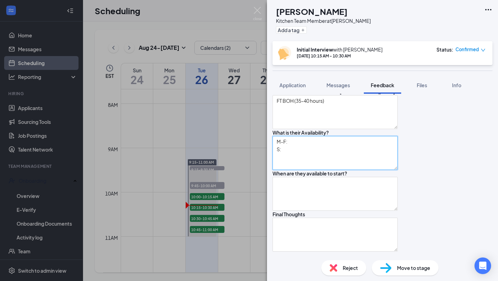
click at [362, 146] on textarea "M-F: S:" at bounding box center [335, 153] width 125 height 34
click at [296, 146] on textarea "M-F: 6-3pm S:" at bounding box center [335, 153] width 125 height 34
click at [339, 147] on textarea "M-F: 6am-3pm S:" at bounding box center [335, 153] width 125 height 34
click at [295, 155] on textarea "M-F: 6am-3pm; 4pm some days S:" at bounding box center [335, 153] width 125 height 34
click at [376, 153] on textarea "M-F: 6am-3pm; 4pm some days S: unavailble but can prob work some saturdays" at bounding box center [335, 153] width 125 height 34
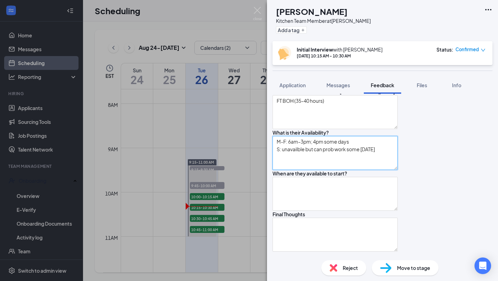
click at [304, 153] on textarea "M-F: 6am-3pm; 4pm some days S: unavailble but can prob work some [DATE]" at bounding box center [335, 153] width 125 height 34
type textarea "M-F: 6am-3pm; 4pm some days S: unavailable but can prob work some [DATE]"
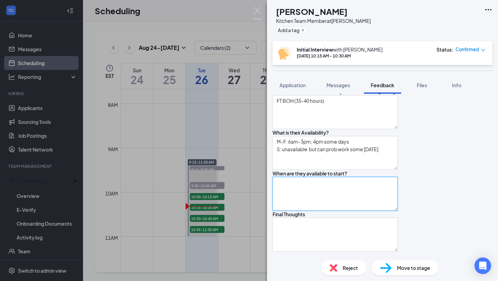
click at [314, 200] on textarea at bounding box center [335, 194] width 125 height 34
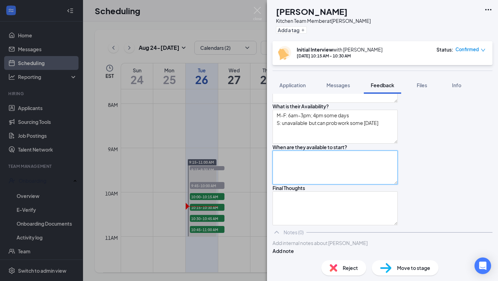
scroll to position [409, 0]
click at [312, 169] on textarea at bounding box center [335, 167] width 125 height 34
click at [292, 170] on textarea at bounding box center [335, 167] width 125 height 34
click at [386, 150] on textarea at bounding box center [335, 167] width 125 height 34
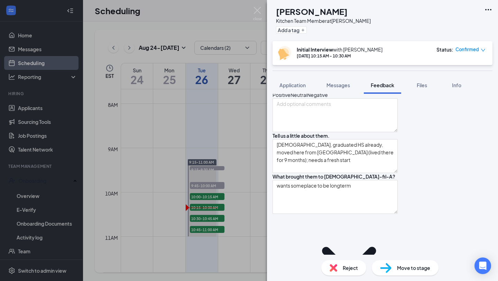
scroll to position [0, 0]
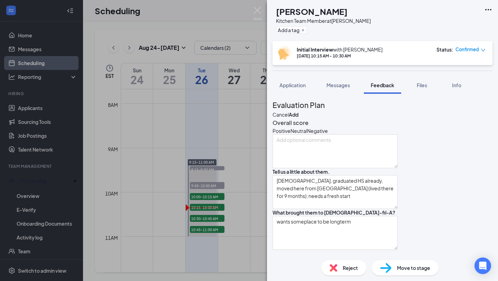
click at [307, 134] on div "Neutral" at bounding box center [298, 130] width 17 height 7
click at [298, 111] on button "Add" at bounding box center [294, 115] width 10 height 8
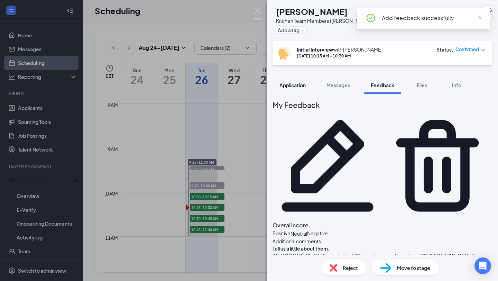
click at [296, 85] on span "Application" at bounding box center [292, 85] width 26 height 6
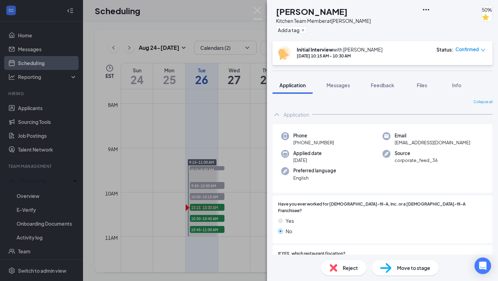
click at [403, 179] on div "Phone [PHONE_NUMBER] Email [EMAIL_ADDRESS][DOMAIN_NAME] Applied date [DATE] Sou…" at bounding box center [383, 158] width 220 height 69
click at [387, 86] on span "Feedback" at bounding box center [383, 85] width 24 height 6
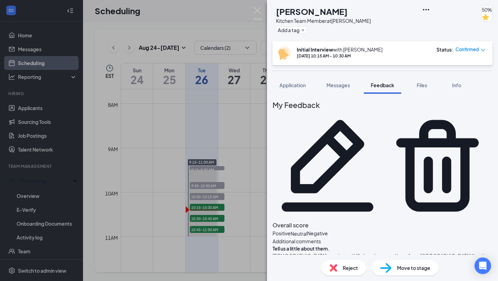
click at [382, 111] on icon "Pencil" at bounding box center [328, 166] width 110 height 110
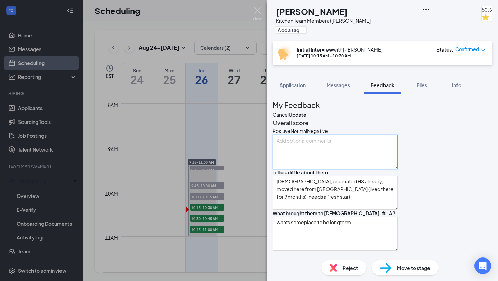
click at [332, 169] on textarea at bounding box center [335, 152] width 125 height 34
type textarea "i"
type textarea "*ServSafe Certified : works at Crumbl currently but pay isn't enough *worked at…"
type textarea "S: usually gets along with people really well, works well under stress, always …"
type textarea "M-F: 6am-3pm; 4pm some days S: unavailable but can prob work some [DATE]"
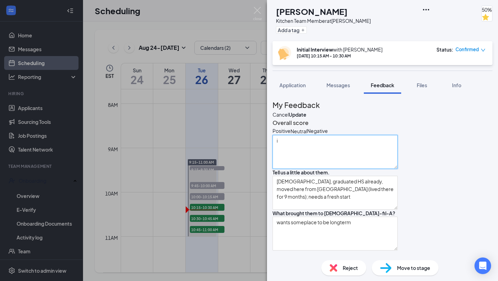
type textarea "*ServSafe Certified : works at Crumbl currently but pay isn't enough *worked at…"
type textarea "S: usually gets along with people really well, works well under stress, always …"
type textarea "M-F: 6am-3pm; 4pm some days S: unavailable but can prob work some [DATE]"
type textarea "t"
type textarea "*ServSafe Certified : works at Crumbl currently but pay isn't enough *worked at…"
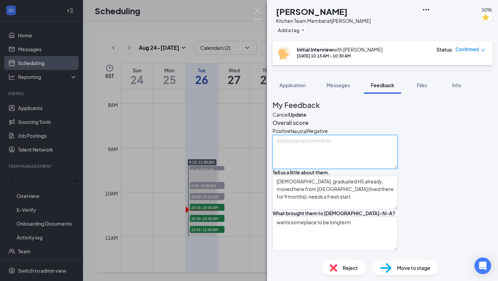
type textarea "S: usually gets along with people really well, works well under stress, always …"
type textarea "M-F: 6am-3pm; 4pm some days S: unavailable but can prob work some [DATE]"
type textarea "to"
type textarea "*ServSafe Certified : works at Crumbl currently but pay isn't enough *worked at…"
type textarea "S: usually gets along with people really well, works well under stress, always …"
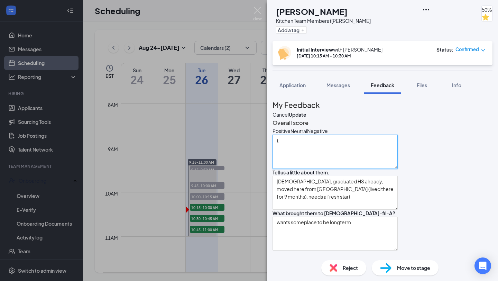
type textarea "M-F: 6am-3pm; 4pm some days S: unavailable but can prob work some [DATE]"
type textarea "tow"
type textarea "*ServSafe Certified : works at Crumbl currently but pay isn't enough *worked at…"
type textarea "S: usually gets along with people really well, works well under stress, always …"
type textarea "M-F: 6am-3pm; 4pm some days S: unavailable but can prob work some [DATE]"
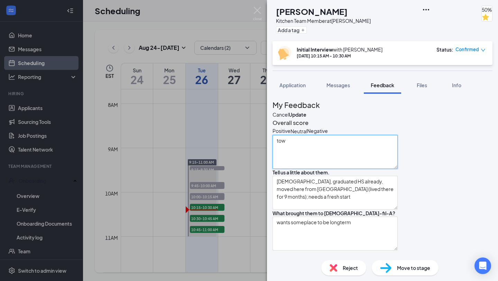
type textarea "towa"
type textarea "*ServSafe Certified : works at Crumbl currently but pay isn't enough *worked at…"
type textarea "S: usually gets along with people really well, works well under stress, always …"
type textarea "M-F: 6am-3pm; 4pm some days S: unavailable but can prob work some [DATE]"
type textarea "towar"
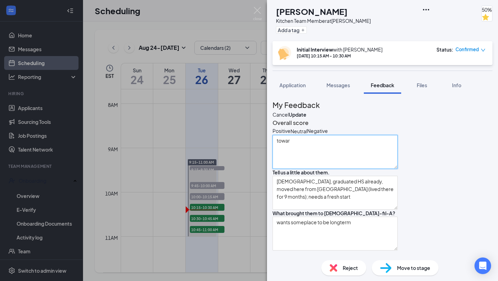
type textarea "*ServSafe Certified : works at Crumbl currently but pay isn't enough *worked at…"
type textarea "S: usually gets along with people really well, works well under stress, always …"
type textarea "M-F: 6am-3pm; 4pm some days S: unavailable but can prob work some [DATE]"
type textarea "toward"
type textarea "*ServSafe Certified : works at Crumbl currently but pay isn't enough *worked at…"
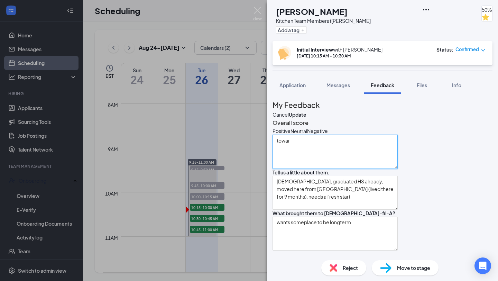
type textarea "S: usually gets along with people really well, works well under stress, always …"
type textarea "M-F: 6am-3pm; 4pm some days S: unavailable but can prob work some [DATE]"
type textarea "towards"
type textarea "*ServSafe Certified : works at Crumbl currently but pay isn't enough *worked at…"
type textarea "S: usually gets along with people really well, works well under stress, always …"
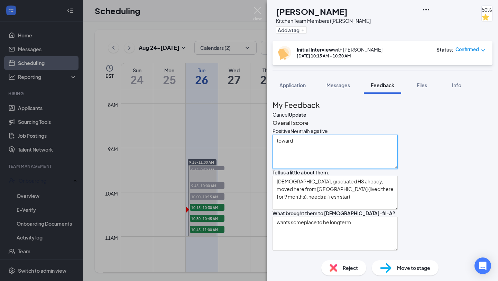
type textarea "M-F: 6am-3pm; 4pm some days S: unavailable but can prob work some [DATE]"
type textarea "towards"
type textarea "*ServSafe Certified : works at Crumbl currently but pay isn't enough *worked at…"
type textarea "S: usually gets along with people really well, works well under stress, always …"
type textarea "M-F: 6am-3pm; 4pm some days S: unavailable but can prob work some [DATE]"
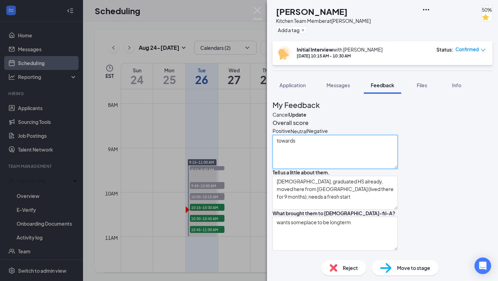
type textarea "towards t"
type textarea "*ServSafe Certified : works at Crumbl currently but pay isn't enough *worked at…"
type textarea "S: usually gets along with people really well, works well under stress, always …"
type textarea "M-F: 6am-3pm; 4pm some days S: unavailable but can prob work some [DATE]"
type textarea "towards th"
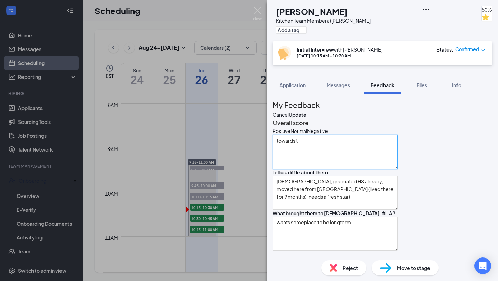
type textarea "*ServSafe Certified : works at Crumbl currently but pay isn't enough *worked at…"
type textarea "S: usually gets along with people really well, works well under stress, always …"
type textarea "M-F: 6am-3pm; 4pm some days S: unavailable but can prob work some [DATE]"
type textarea "towards the"
type textarea "*ServSafe Certified : works at Crumbl currently but pay isn't enough *worked at…"
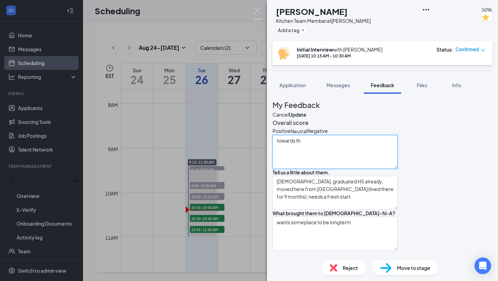
type textarea "S: usually gets along with people really well, works well under stress, always …"
type textarea "M-F: 6am-3pm; 4pm some days S: unavailable but can prob work some [DATE]"
type textarea "towards the"
type textarea "*ServSafe Certified : works at Crumbl currently but pay isn't enough *worked at…"
type textarea "S: usually gets along with people really well, works well under stress, always …"
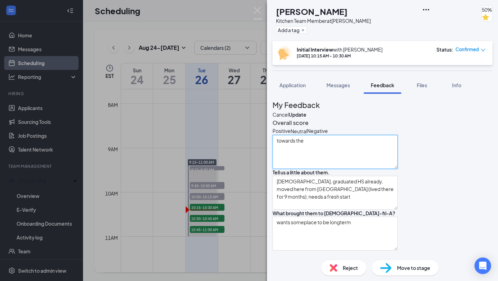
type textarea "M-F: 6am-3pm; 4pm some days S: unavailable but can prob work some [DATE]"
type textarea "towards the e"
type textarea "*ServSafe Certified : works at Crumbl currently but pay isn't enough *worked at…"
type textarea "S: usually gets along with people really well, works well under stress, always …"
type textarea "M-F: 6am-3pm; 4pm some days S: unavailable but can prob work some [DATE]"
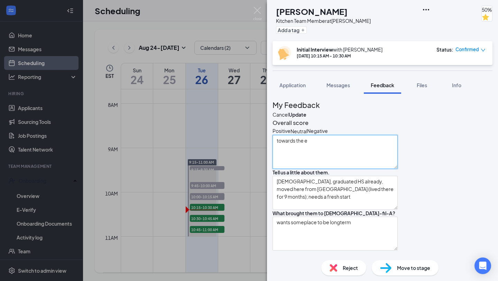
type textarea "towards the en"
type textarea "*ServSafe Certified : works at Crumbl currently but pay isn't enough *worked at…"
type textarea "S: usually gets along with people really well, works well under stress, always …"
type textarea "M-F: 6am-3pm; 4pm some days S: unavailable but can prob work some [DATE]"
type textarea "towards the end"
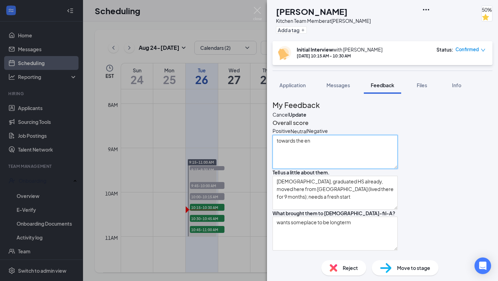
type textarea "*ServSafe Certified : works at Crumbl currently but pay isn't enough *worked at…"
type textarea "S: usually gets along with people really well, works well under stress, always …"
type textarea "M-F: 6am-3pm; 4pm some days S: unavailable but can prob work some [DATE]"
type textarea "towards the end"
type textarea "*ServSafe Certified : works at Crumbl currently but pay isn't enough *worked at…"
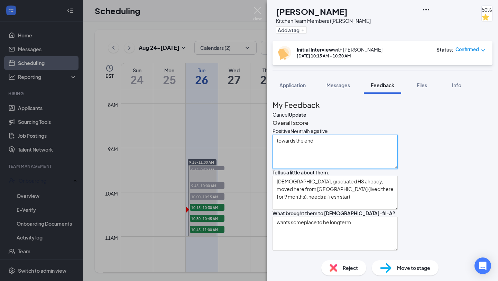
type textarea "S: usually gets along with people really well, works well under stress, always …"
type textarea "M-F: 6am-3pm; 4pm some days S: unavailable but can prob work some [DATE]"
type textarea "towards the end s"
type textarea "*ServSafe Certified : works at Crumbl currently but pay isn't enough *worked at…"
type textarea "S: usually gets along with people really well, works well under stress, always …"
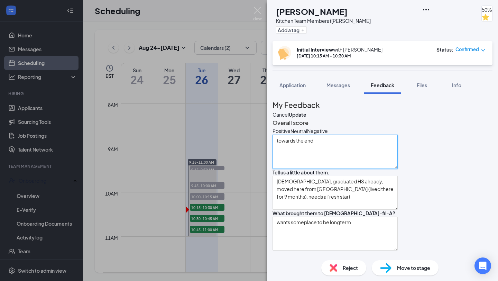
type textarea "M-F: 6am-3pm; 4pm some days S: unavailable but can prob work some [DATE]"
type textarea "towards the end sh"
type textarea "*ServSafe Certified : works at Crumbl currently but pay isn't enough *worked at…"
type textarea "S: usually gets along with people really well, works well under stress, always …"
type textarea "M-F: 6am-3pm; 4pm some days S: unavailable but can prob work some [DATE]"
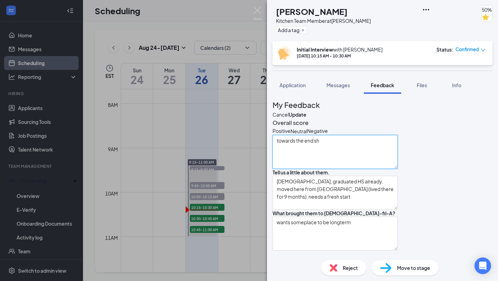
type textarea "towards the end she"
type textarea "*ServSafe Certified : works at Crumbl currently but pay isn't enough *worked at…"
type textarea "S: usually gets along with people really well, works well under stress, always …"
type textarea "M-F: 6am-3pm; 4pm some days S: unavailable but can prob work some [DATE]"
type textarea "towards the end she"
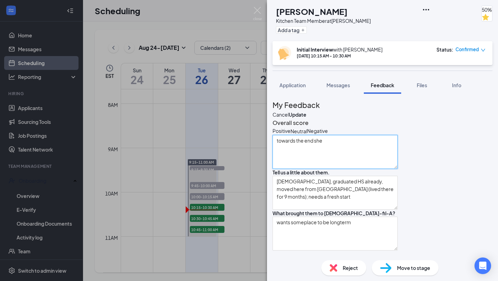
type textarea "*ServSafe Certified : works at Crumbl currently but pay isn't enough *worked at…"
type textarea "S: usually gets along with people really well, works well under stress, always …"
type textarea "M-F: 6am-3pm; 4pm some days S: unavailable but can prob work some [DATE]"
type textarea "towards the end she s"
type textarea "*ServSafe Certified : works at Crumbl currently but pay isn't enough *worked at…"
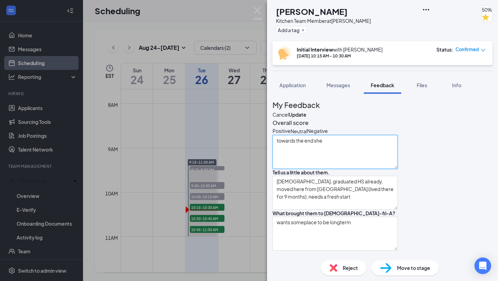
type textarea "S: usually gets along with people really well, works well under stress, always …"
type textarea "M-F: 6am-3pm; 4pm some days S: unavailable but can prob work some [DATE]"
type textarea "towards the end she se"
type textarea "*ServSafe Certified : works at Crumbl currently but pay isn't enough *worked at…"
type textarea "S: usually gets along with people really well, works well under stress, always …"
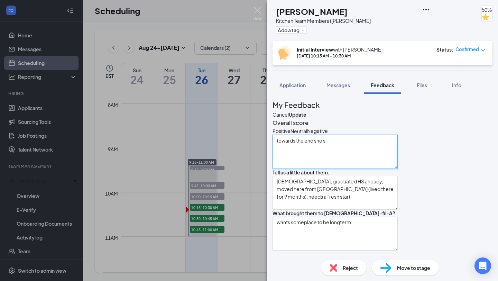
type textarea "M-F: 6am-3pm; 4pm some days S: unavailable but can prob work some [DATE]"
type textarea "towards the end she see"
type textarea "*ServSafe Certified : works at Crumbl currently but pay isn't enough *worked at…"
type textarea "S: usually gets along with people really well, works well under stress, always …"
type textarea "M-F: 6am-3pm; 4pm some days S: unavailable but can prob work some [DATE]"
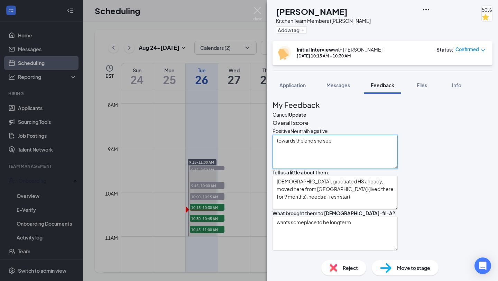
type textarea "towards the end she seem"
type textarea "*ServSafe Certified : works at Crumbl currently but pay isn't enough *worked at…"
type textarea "S: usually gets along with people really well, works well under stress, always …"
type textarea "M-F: 6am-3pm; 4pm some days S: unavailable but can prob work some [DATE]"
type textarea "towards the end she seeme"
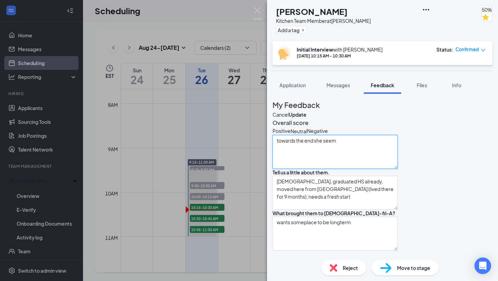
type textarea "*ServSafe Certified : works at Crumbl currently but pay isn't enough *worked at…"
type textarea "S: usually gets along with people really well, works well under stress, always …"
type textarea "M-F: 6am-3pm; 4pm some days S: unavailable but can prob work some [DATE]"
type textarea "towards the end she seemed"
type textarea "*ServSafe Certified : works at Crumbl currently but pay isn't enough *worked at…"
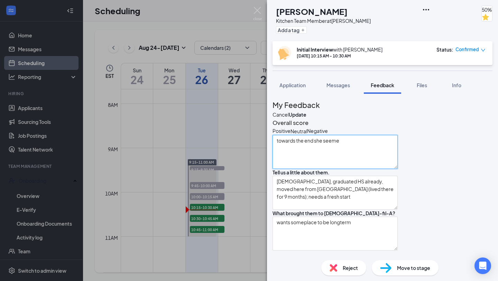
type textarea "S: usually gets along with people really well, works well under stress, always …"
type textarea "M-F: 6am-3pm; 4pm some days S: unavailable but can prob work some [DATE]"
type textarea "towards the end she seemed"
type textarea "*ServSafe Certified : works at Crumbl currently but pay isn't enough *worked at…"
type textarea "S: usually gets along with people really well, works well under stress, always …"
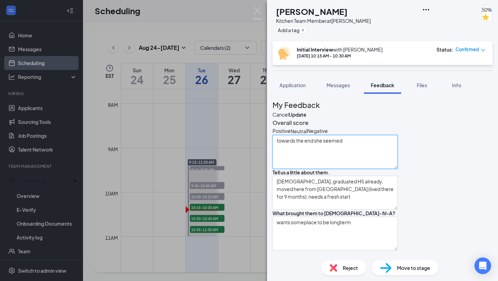
type textarea "M-F: 6am-3pm; 4pm some days S: unavailable but can prob work some [DATE]"
type textarea "towards the end she seemed t"
type textarea "*ServSafe Certified : works at Crumbl currently but pay isn't enough *worked at…"
type textarea "S: usually gets along with people really well, works well under stress, always …"
type textarea "M-F: 6am-3pm; 4pm some days S: unavailable but can prob work some [DATE]"
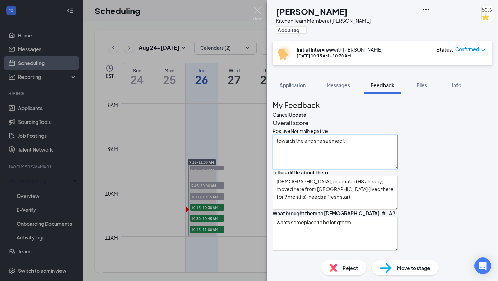
type textarea "towards the end she seemed to"
type textarea "*ServSafe Certified : works at Crumbl currently but pay isn't enough *worked at…"
type textarea "S: usually gets along with people really well, works well under stress, always …"
type textarea "M-F: 6am-3pm; 4pm some days S: unavailable but can prob work some [DATE]"
type textarea "towards the end she seemed to"
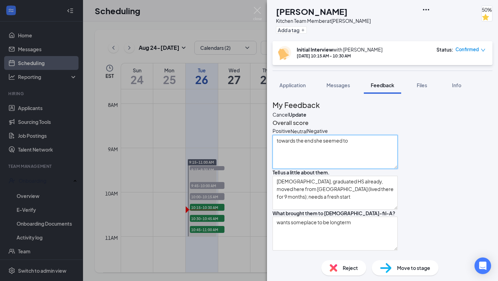
type textarea "*ServSafe Certified : works at Crumbl currently but pay isn't enough *worked at…"
type textarea "S: usually gets along with people really well, works well under stress, always …"
type textarea "M-F: 6am-3pm; 4pm some days S: unavailable but can prob work some [DATE]"
type textarea "towards the end she seemed to g"
type textarea "*ServSafe Certified : works at Crumbl currently but pay isn't enough *worked at…"
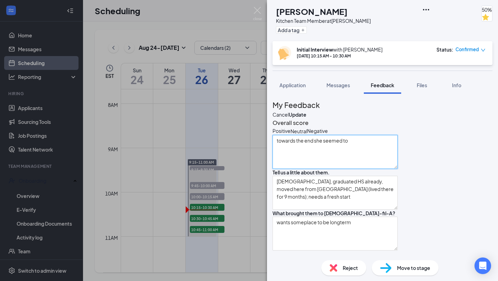
type textarea "S: usually gets along with people really well, works well under stress, always …"
type textarea "M-F: 6am-3pm; 4pm some days S: unavailable but can prob work some [DATE]"
type textarea "towards the end she seemed to ge"
type textarea "*ServSafe Certified : works at Crumbl currently but pay isn't enough *worked at…"
type textarea "S: usually gets along with people really well, works well under stress, always …"
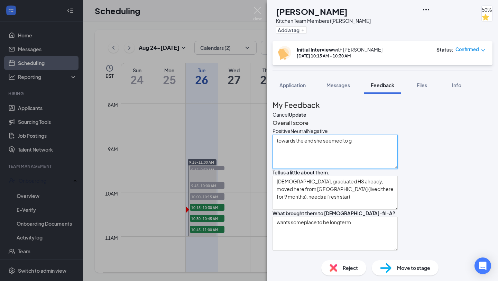
type textarea "M-F: 6am-3pm; 4pm some days S: unavailable but can prob work some [DATE]"
type textarea "towards the end she seemed to get"
type textarea "*ServSafe Certified : works at Crumbl currently but pay isn't enough *worked at…"
type textarea "S: usually gets along with people really well, works well under stress, always …"
type textarea "M-F: 6am-3pm; 4pm some days S: unavailable but can prob work some [DATE]"
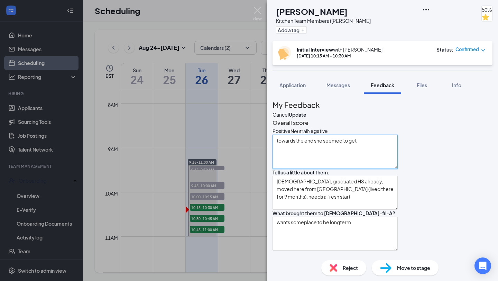
type textarea "towards the end she seemed to get"
type textarea "*ServSafe Certified : works at Crumbl currently but pay isn't enough *worked at…"
type textarea "S: usually gets along with people really well, works well under stress, always …"
type textarea "M-F: 6am-3pm; 4pm some days S: unavailable but can prob work some [DATE]"
type textarea "towards the end she seemed to get m"
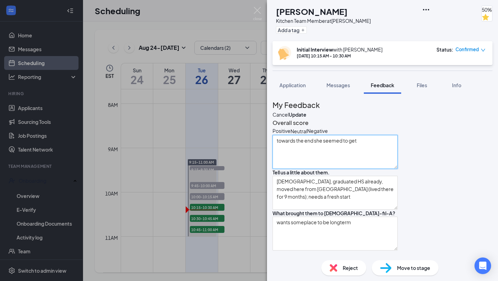
type textarea "*ServSafe Certified : works at Crumbl currently but pay isn't enough *worked at…"
type textarea "S: usually gets along with people really well, works well under stress, always …"
type textarea "M-F: 6am-3pm; 4pm some days S: unavailable but can prob work some [DATE]"
type textarea "towards the end she seemed to get mo"
type textarea "*ServSafe Certified : works at Crumbl currently but pay isn't enough *worked at…"
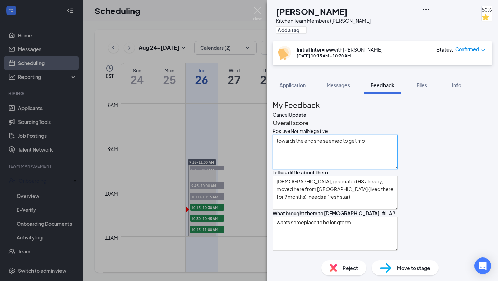
type textarea "S: usually gets along with people really well, works well under stress, always …"
type textarea "M-F: 6am-3pm; 4pm some days S: unavailable but can prob work some [DATE]"
type textarea "towards the end she seemed to get mor"
type textarea "*ServSafe Certified : works at Crumbl currently but pay isn't enough *worked at…"
type textarea "S: usually gets along with people really well, works well under stress, always …"
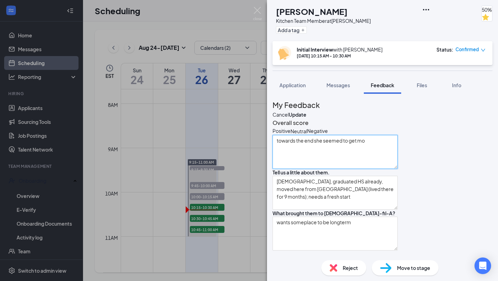
type textarea "M-F: 6am-3pm; 4pm some days S: unavailable but can prob work some [DATE]"
type textarea "towards the end she seemed to get more"
type textarea "*ServSafe Certified : works at Crumbl currently but pay isn't enough *worked at…"
type textarea "S: usually gets along with people really well, works well under stress, always …"
type textarea "M-F: 6am-3pm; 4pm some days S: unavailable but can prob work some [DATE]"
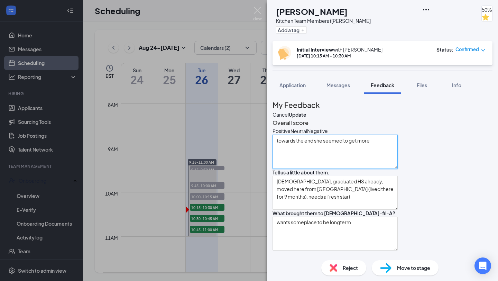
type textarea "towards the end she seemed to get more"
type textarea "*ServSafe Certified : works at Crumbl currently but pay isn't enough *worked at…"
type textarea "S: usually gets along with people really well, works well under stress, always …"
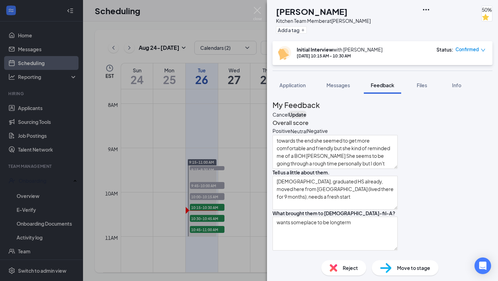
click at [306, 112] on button "Update" at bounding box center [298, 115] width 18 height 8
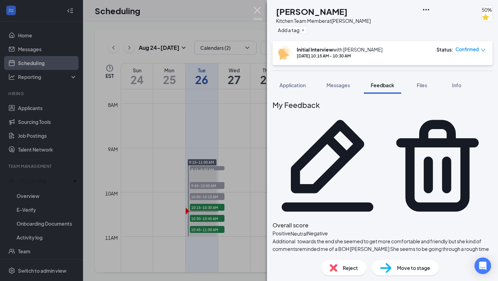
click at [254, 15] on img at bounding box center [257, 13] width 9 height 13
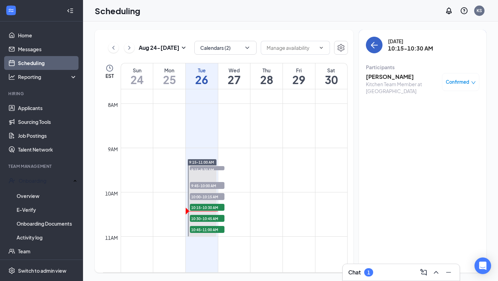
click at [374, 44] on icon "ArrowLeft" at bounding box center [374, 45] width 8 height 8
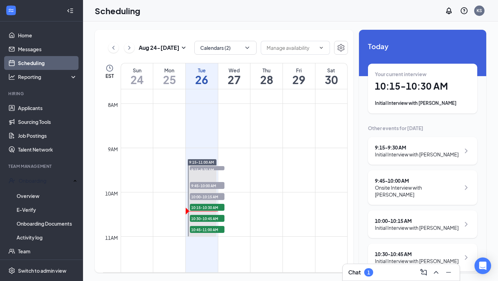
click at [402, 275] on div "Chat 1" at bounding box center [401, 272] width 106 height 11
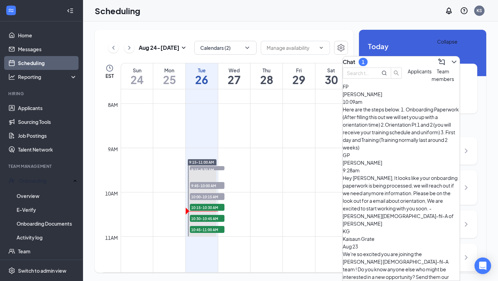
click at [450, 60] on icon "ChevronDown" at bounding box center [454, 62] width 8 height 8
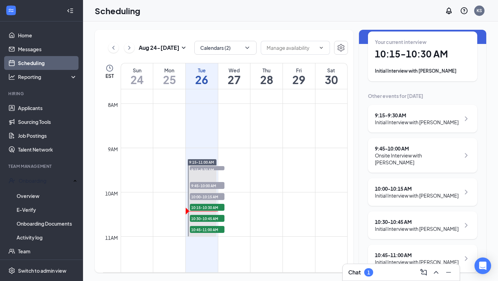
scroll to position [34, 0]
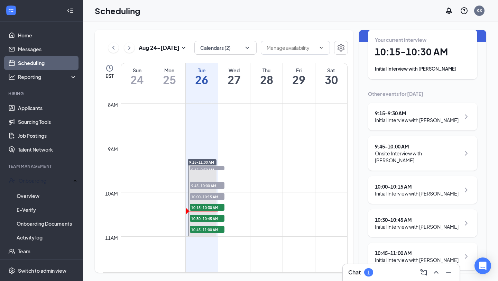
click at [439, 191] on div "Initial Interview with [PERSON_NAME]" at bounding box center [417, 193] width 84 height 7
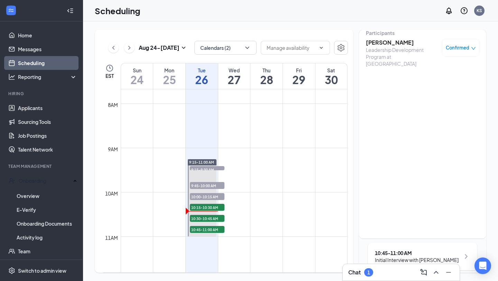
click at [394, 43] on h3 "[PERSON_NAME]" at bounding box center [402, 43] width 73 height 8
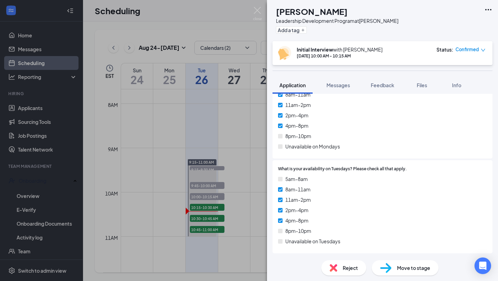
scroll to position [1127, 0]
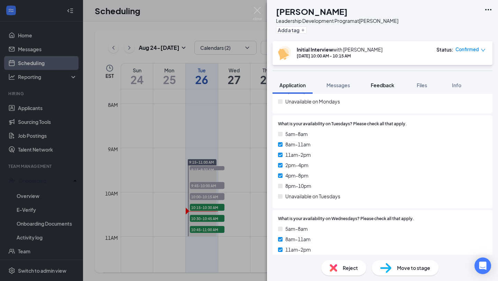
click at [381, 83] on span "Feedback" at bounding box center [383, 85] width 24 height 6
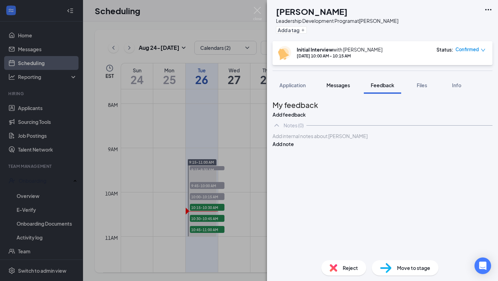
click at [345, 83] on span "Messages" at bounding box center [338, 85] width 24 height 6
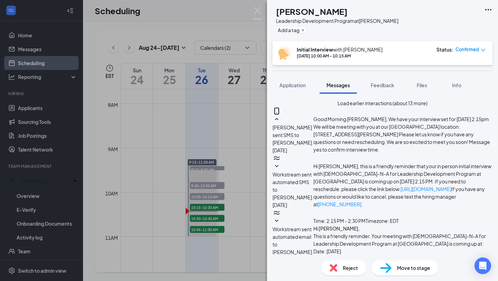
scroll to position [315, 0]
click at [299, 86] on span "Application" at bounding box center [292, 85] width 26 height 6
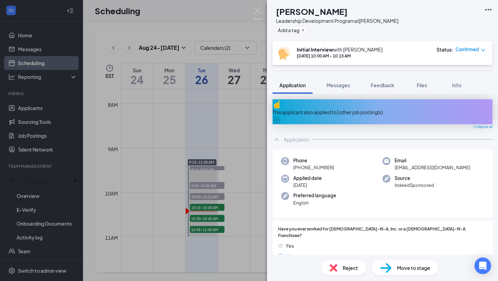
click at [330, 110] on div "This applicant also applied to 1 other job posting(s)" at bounding box center [383, 112] width 220 height 8
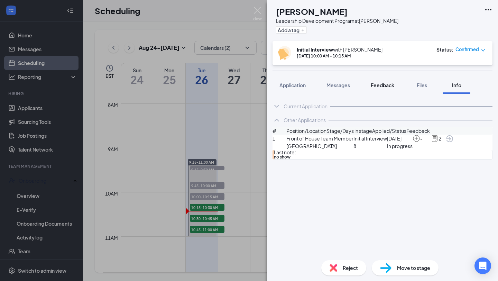
click at [385, 84] on span "Feedback" at bounding box center [383, 85] width 24 height 6
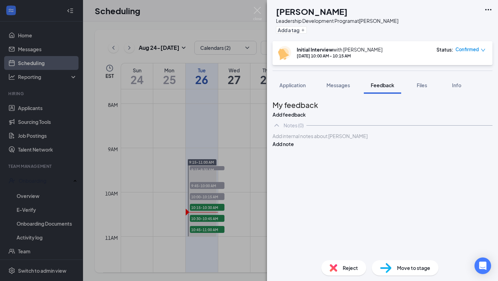
click at [372, 140] on div at bounding box center [382, 135] width 219 height 7
click at [294, 148] on button "Add note" at bounding box center [283, 144] width 21 height 8
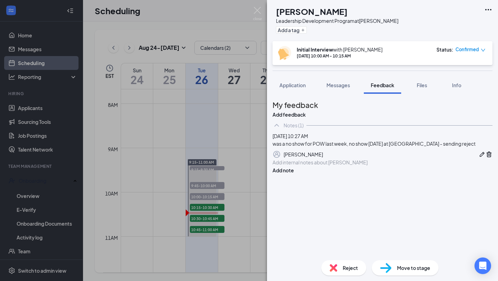
click at [334, 271] on div "Reject" at bounding box center [343, 267] width 45 height 15
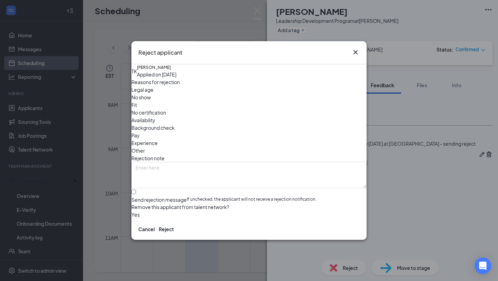
click at [151, 101] on span "No show" at bounding box center [140, 97] width 19 height 8
click at [136, 190] on input "Send rejection message If unchecked, the applicant will not receive a rejection…" at bounding box center [133, 192] width 4 height 4
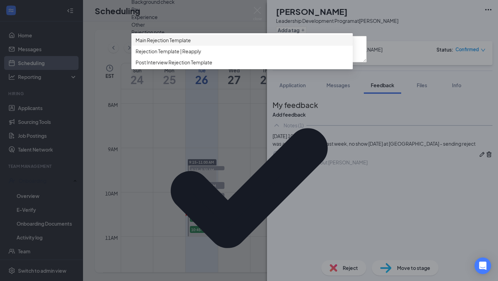
click at [176, 44] on span "Main Rejection Template" at bounding box center [163, 40] width 55 height 8
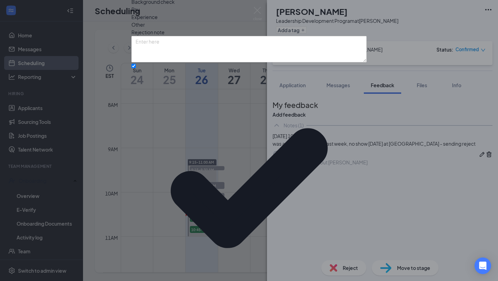
scroll to position [20, 0]
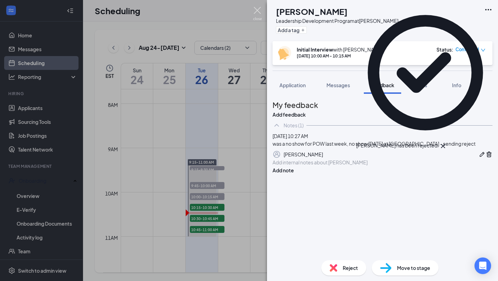
click at [257, 10] on img at bounding box center [257, 13] width 9 height 13
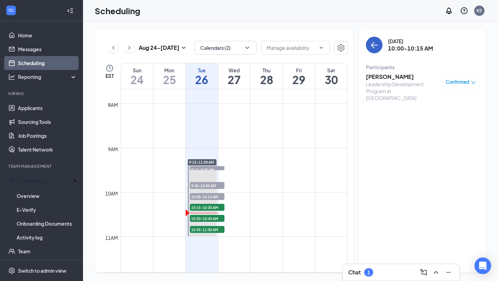
click at [372, 43] on icon "ArrowLeft" at bounding box center [372, 45] width 3 height 7
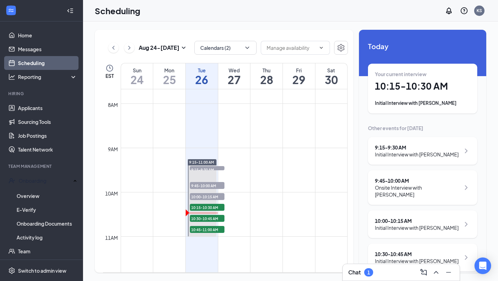
scroll to position [43, 0]
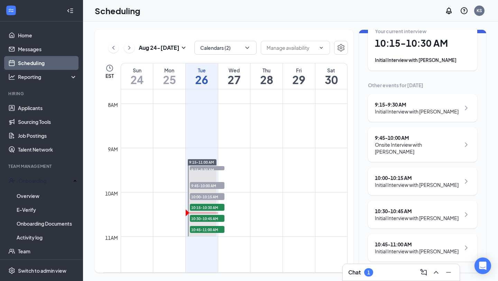
click at [399, 219] on div "Initial Interview with [PERSON_NAME]" at bounding box center [417, 217] width 84 height 7
